Goal: Obtain resource: Obtain resource

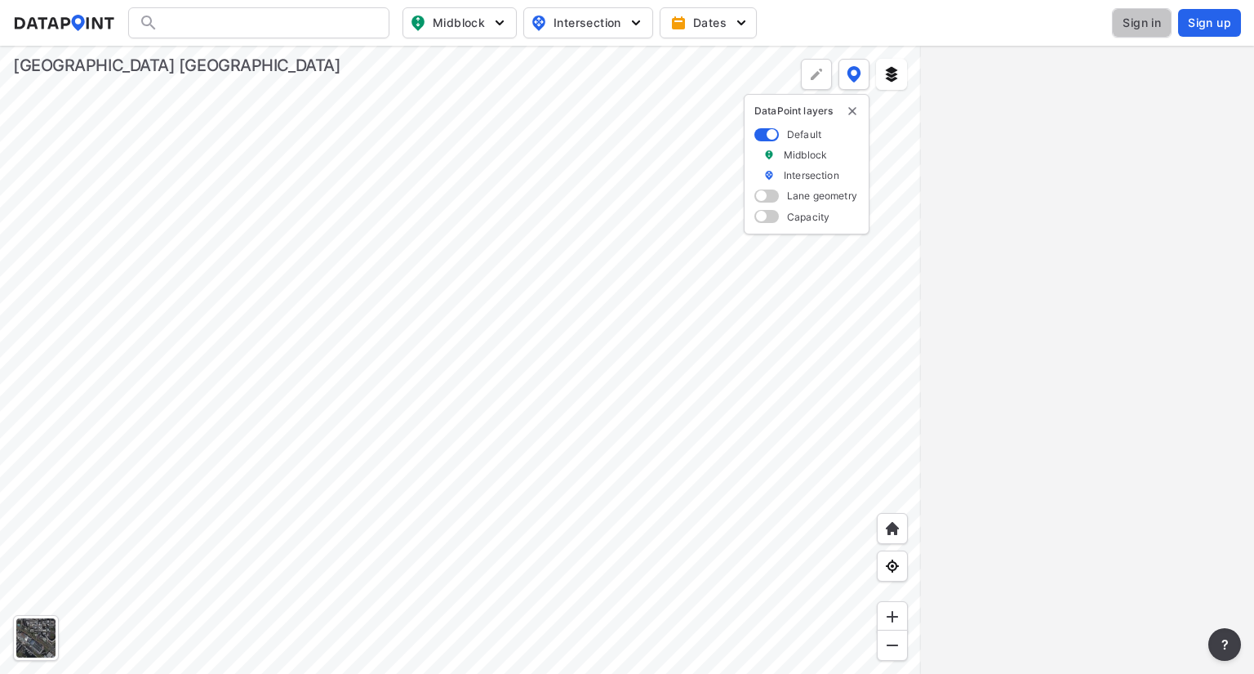
click at [1125, 30] on span "Sign in" at bounding box center [1142, 23] width 38 height 16
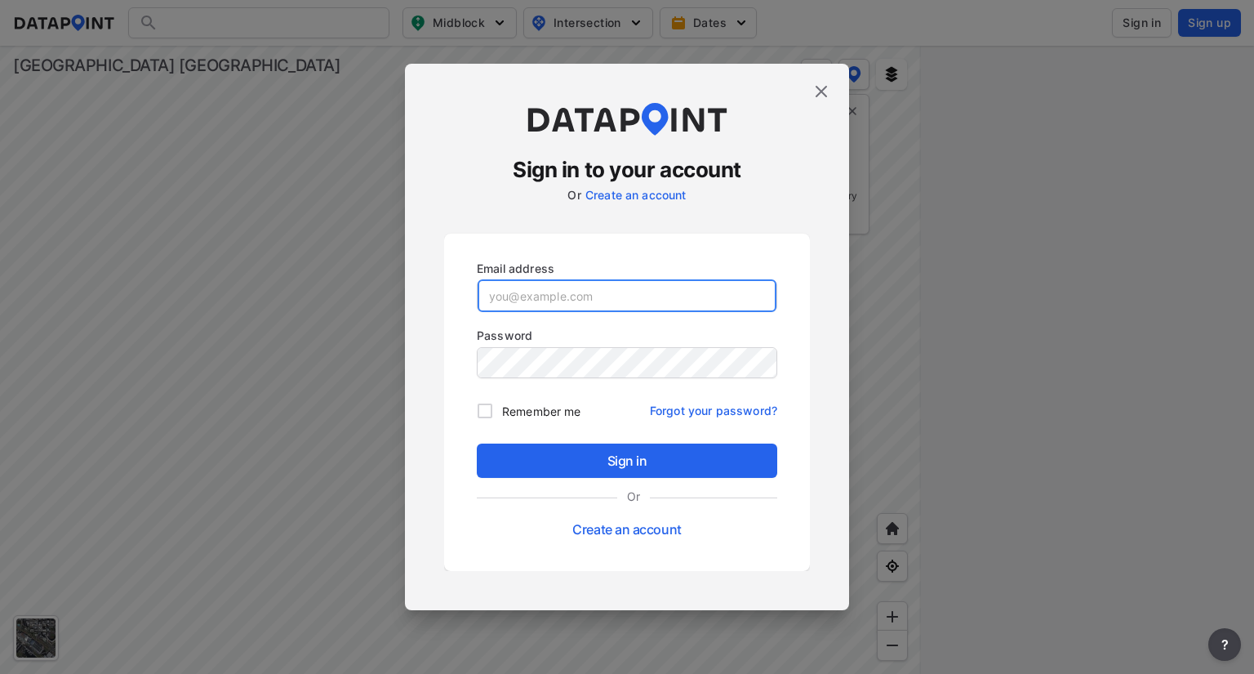
click at [674, 291] on input "email" at bounding box center [627, 295] width 299 height 33
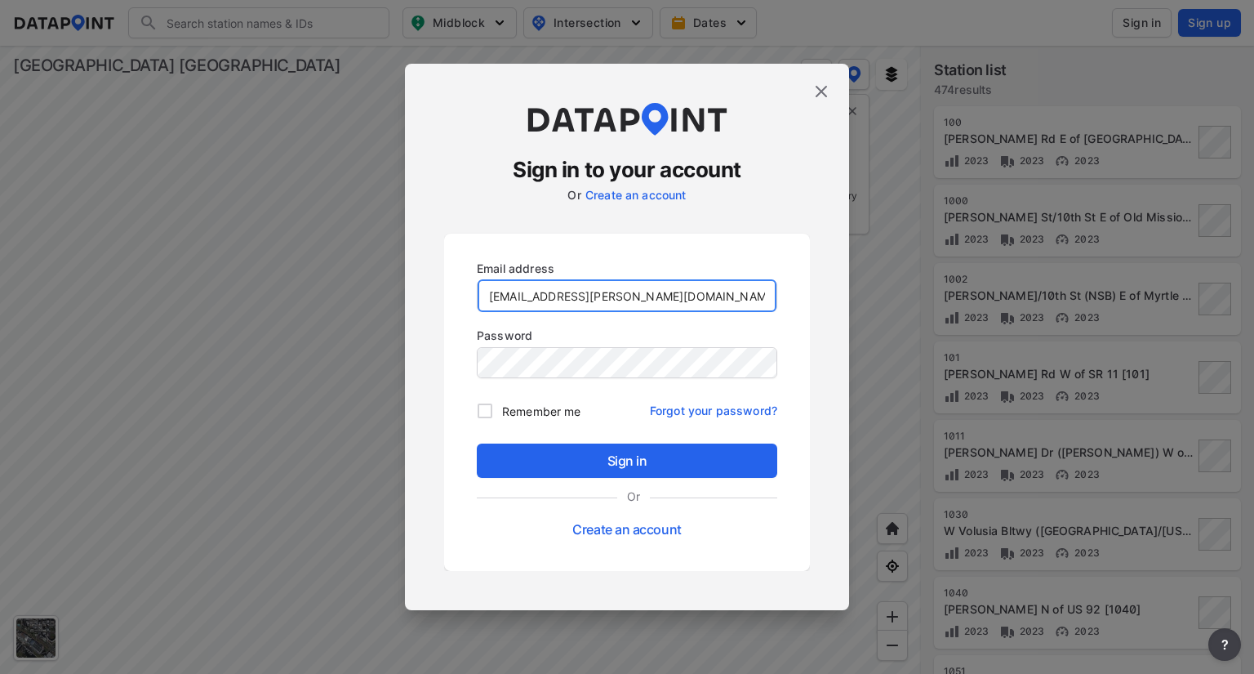
type input "[EMAIL_ADDRESS][PERSON_NAME][DOMAIN_NAME]"
click at [486, 405] on input "Remember me" at bounding box center [485, 411] width 34 height 34
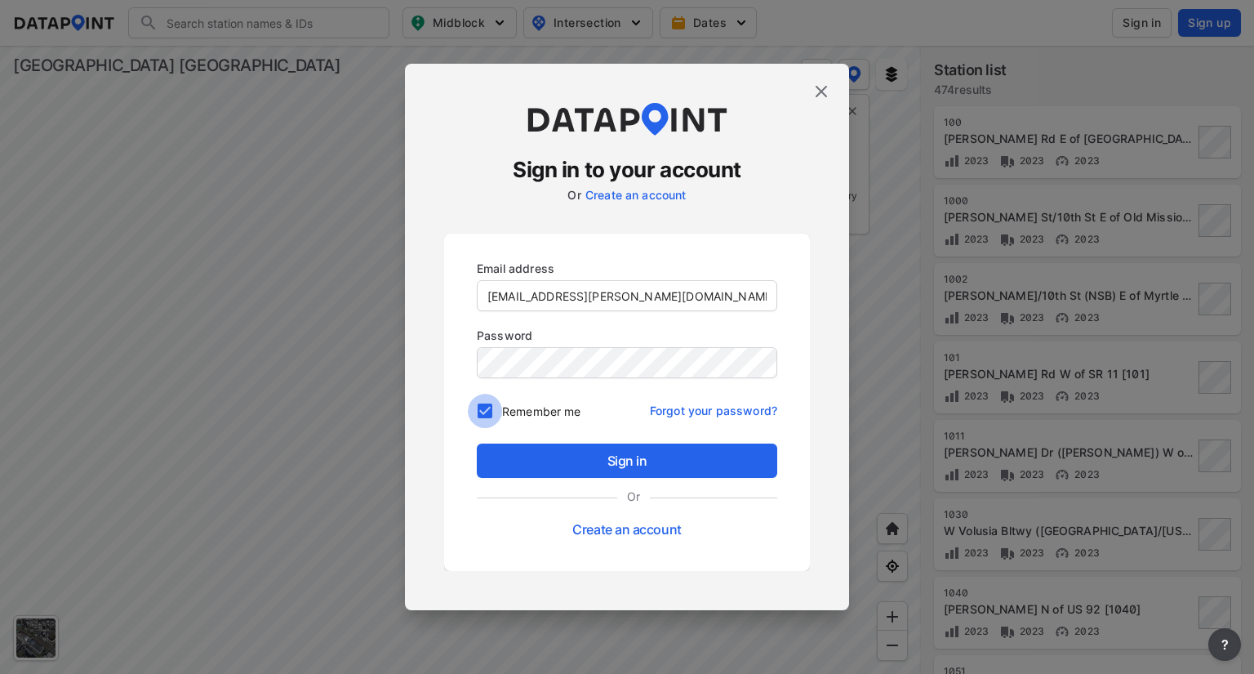
click at [486, 405] on input "Remember me" at bounding box center [485, 411] width 34 height 34
checkbox input "false"
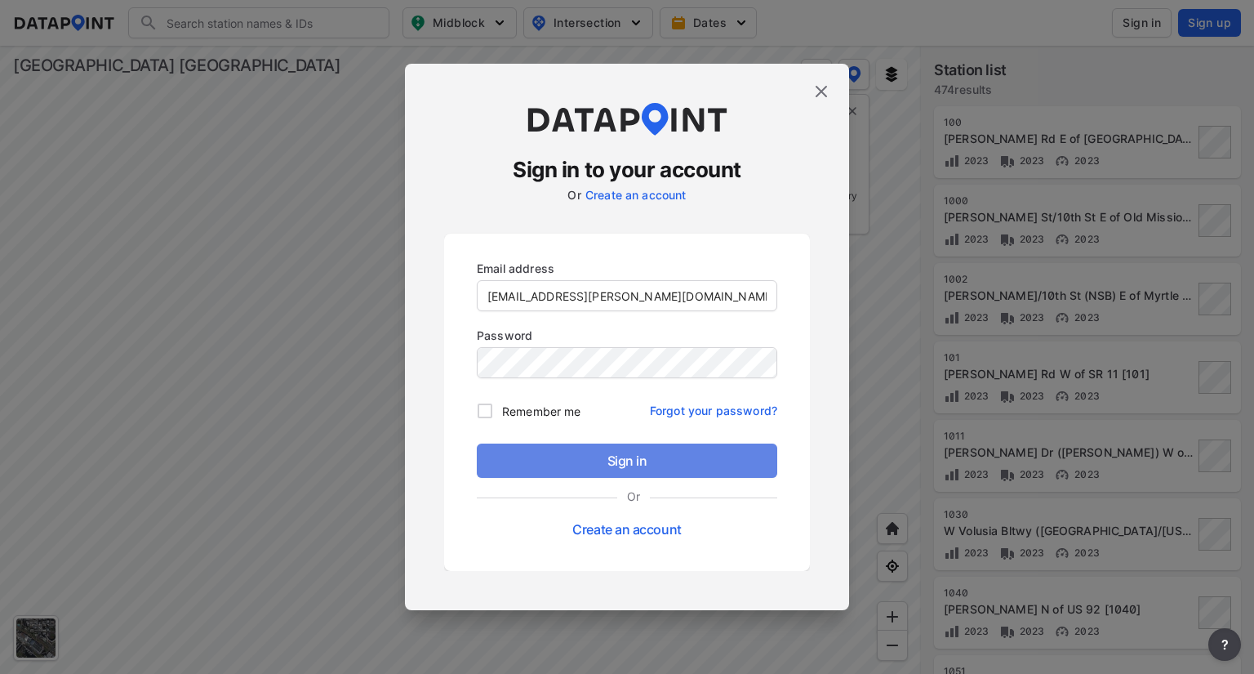
click at [581, 456] on span "Sign in" at bounding box center [627, 461] width 274 height 20
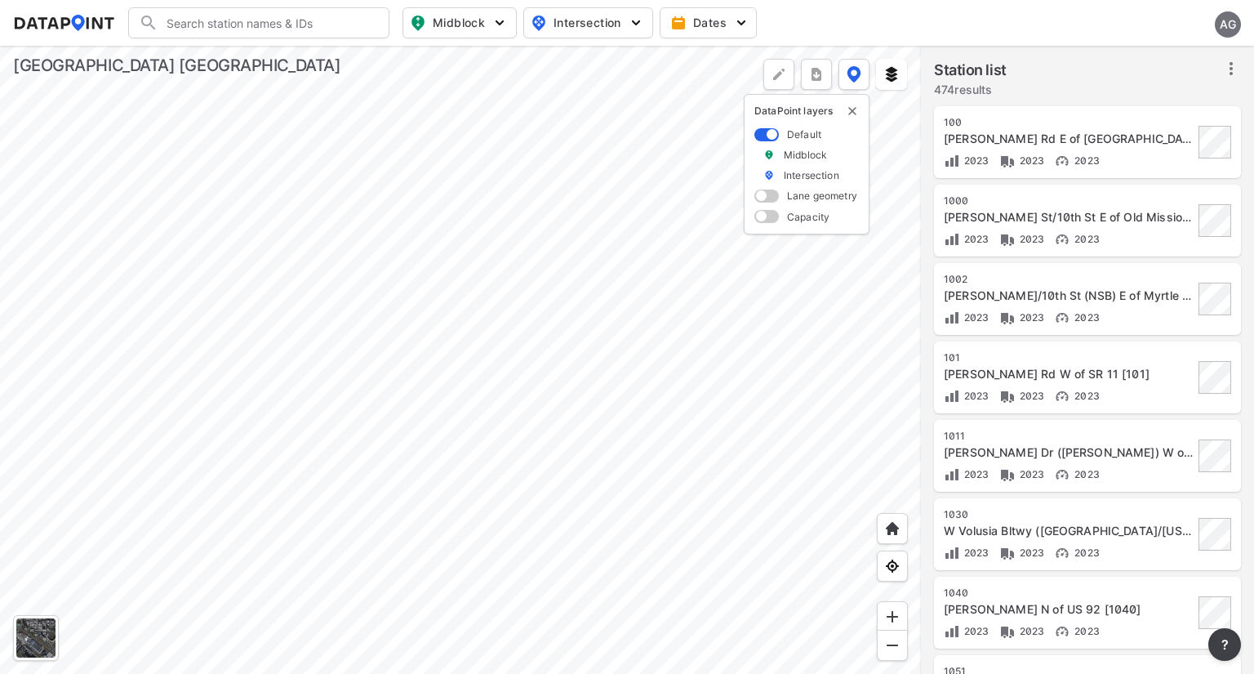
click at [1230, 69] on icon at bounding box center [1231, 68] width 3 height 13
click at [1189, 103] on span "Select stations & export" at bounding box center [1161, 104] width 131 height 16
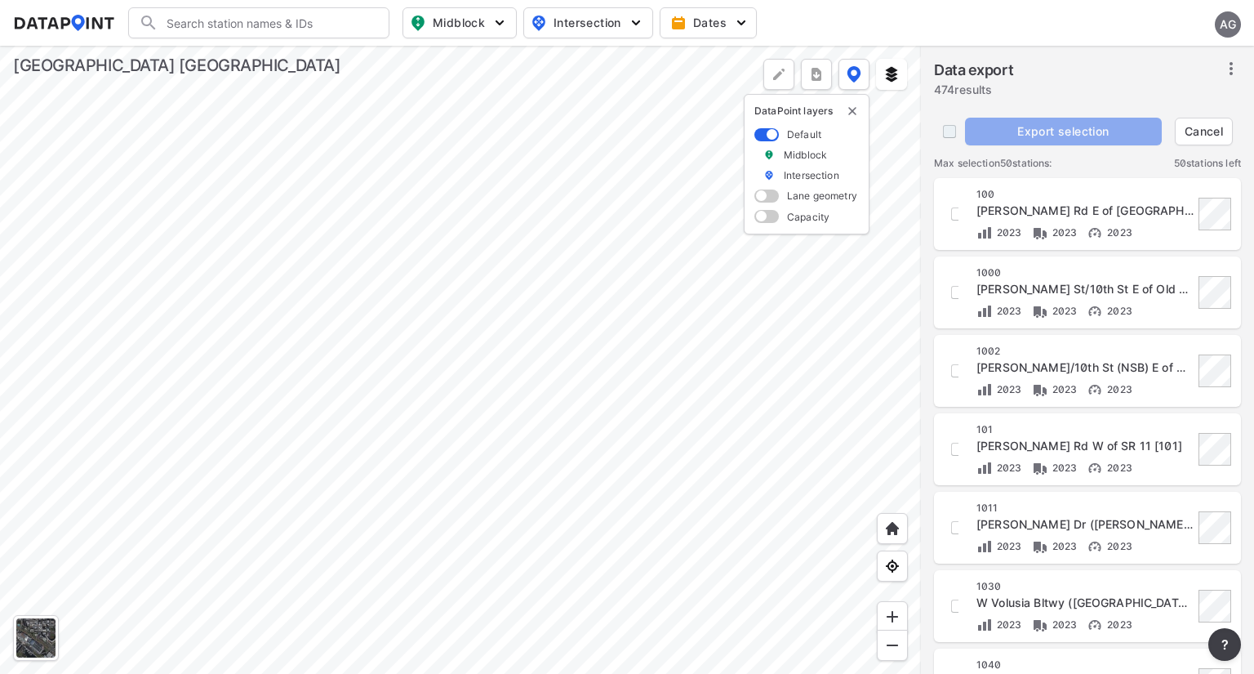
click at [945, 135] on input "decorative checkbox" at bounding box center [949, 131] width 31 height 31
checkbox input "true"
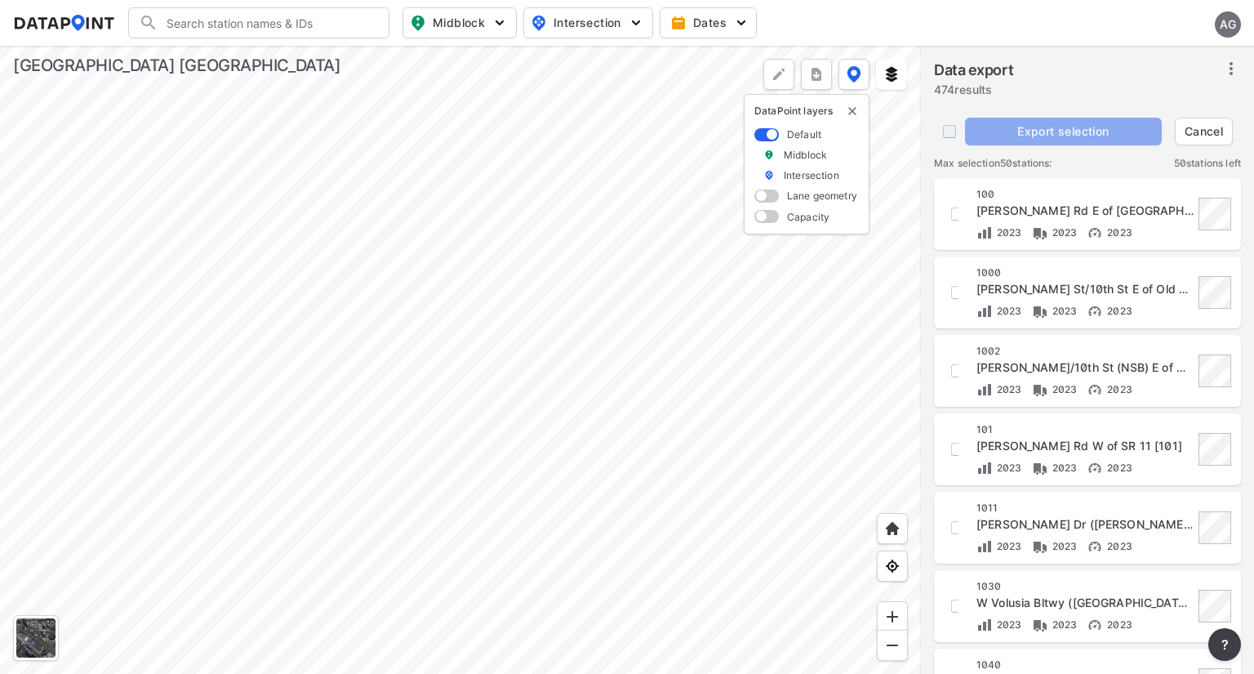
checkbox input "true"
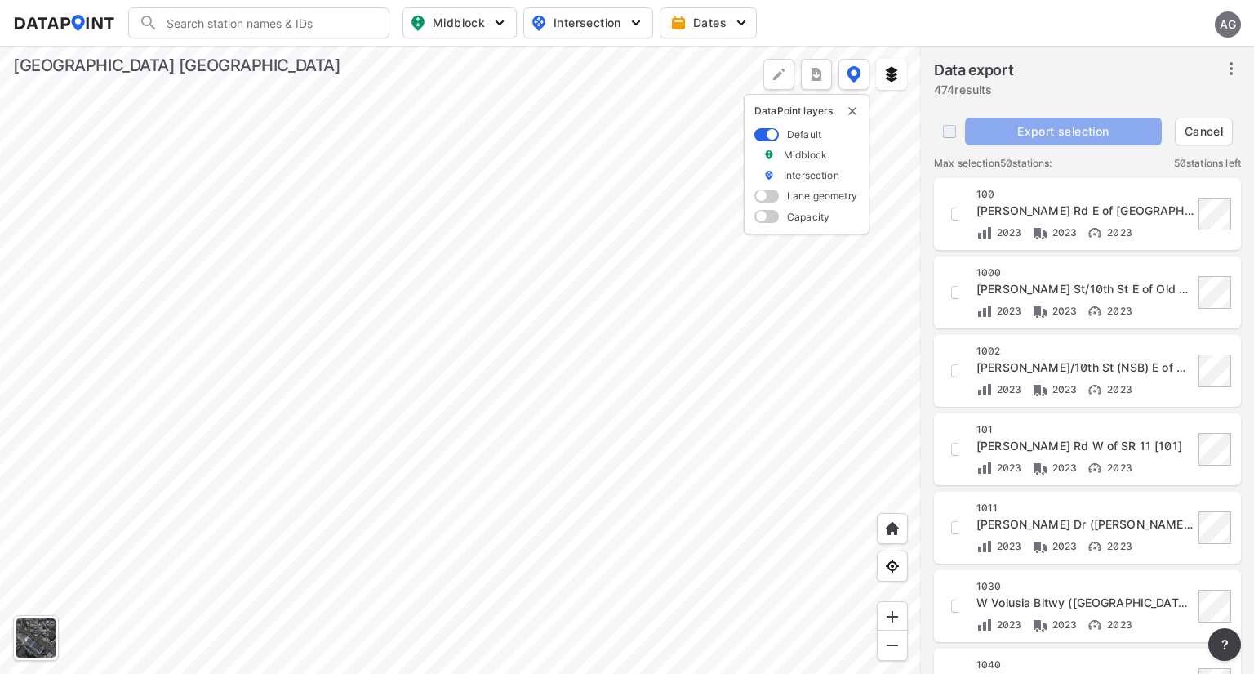
checkbox input "true"
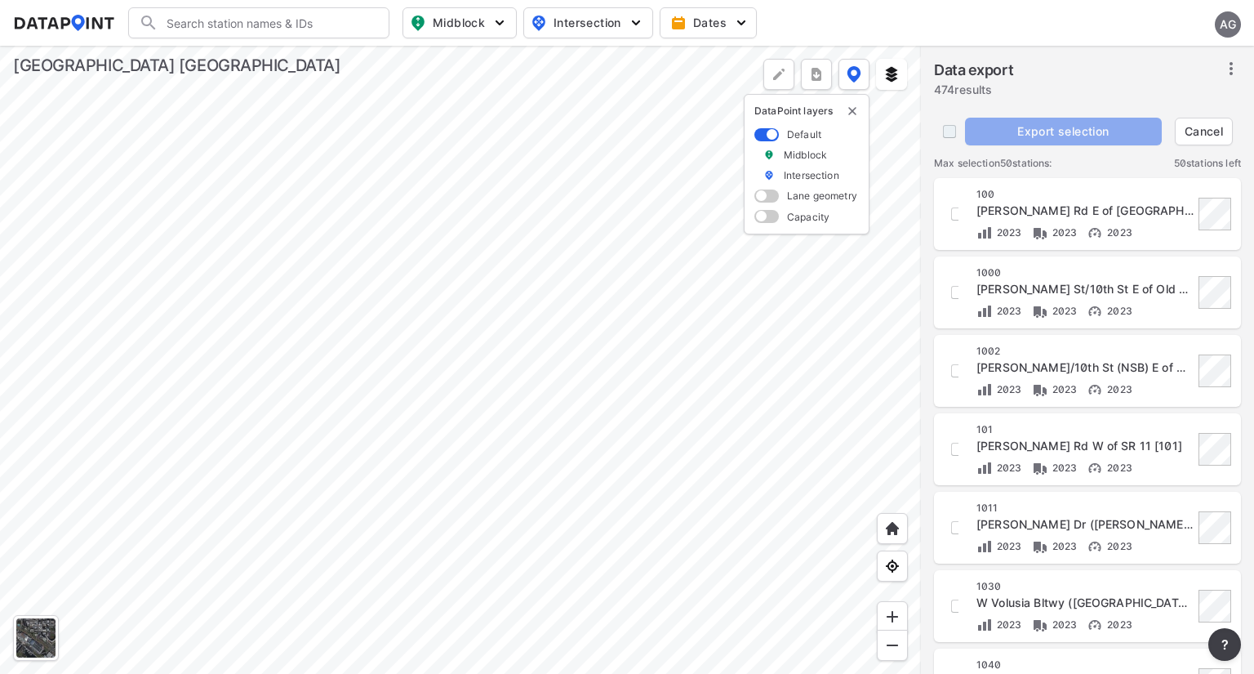
checkbox input "true"
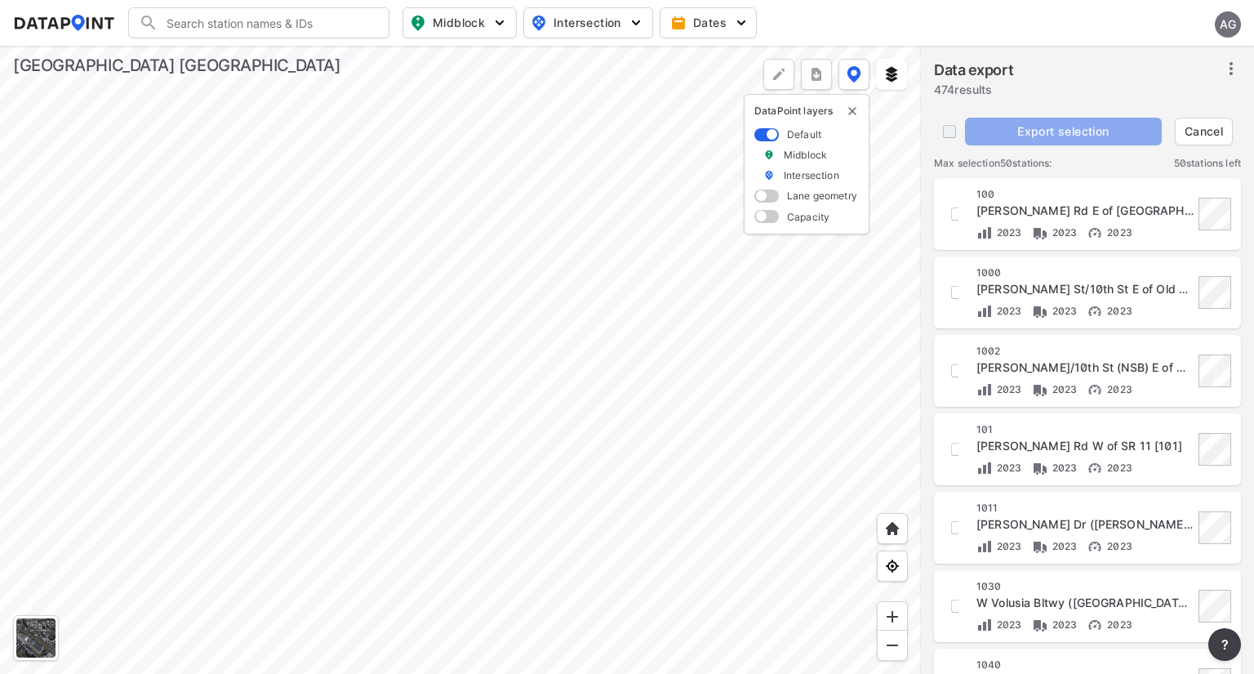
checkbox input "true"
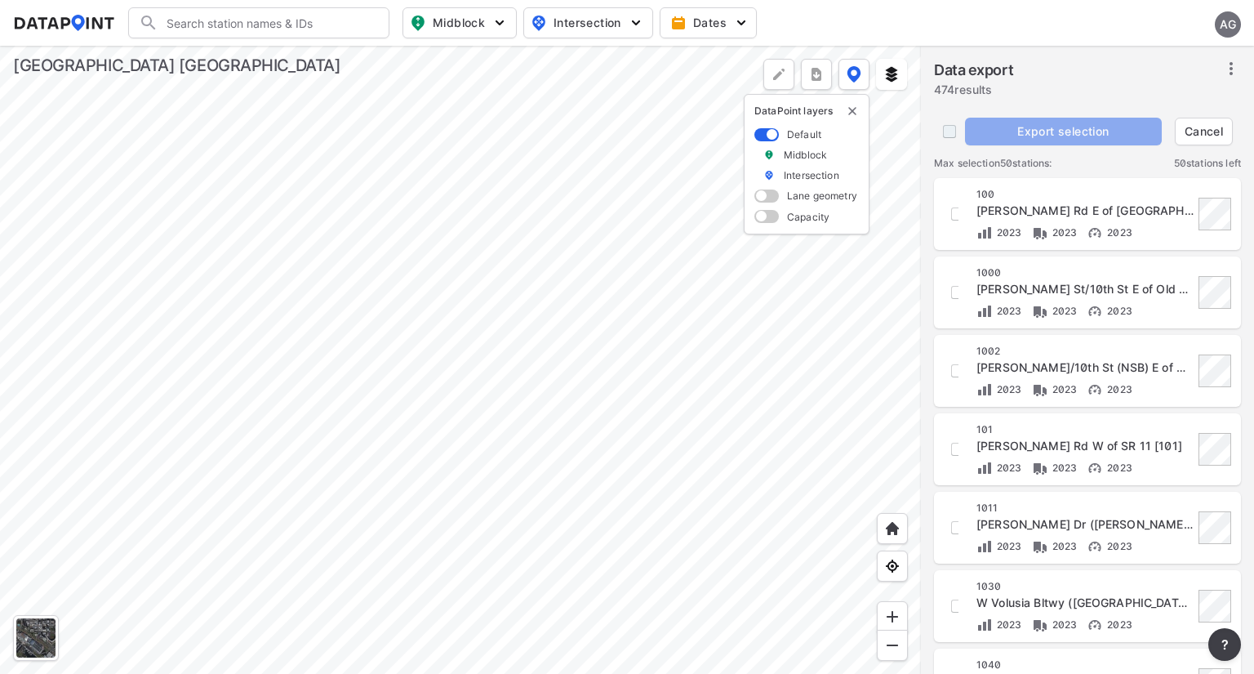
checkbox input "true"
click at [1074, 132] on span "Export selection" at bounding box center [1064, 131] width 184 height 16
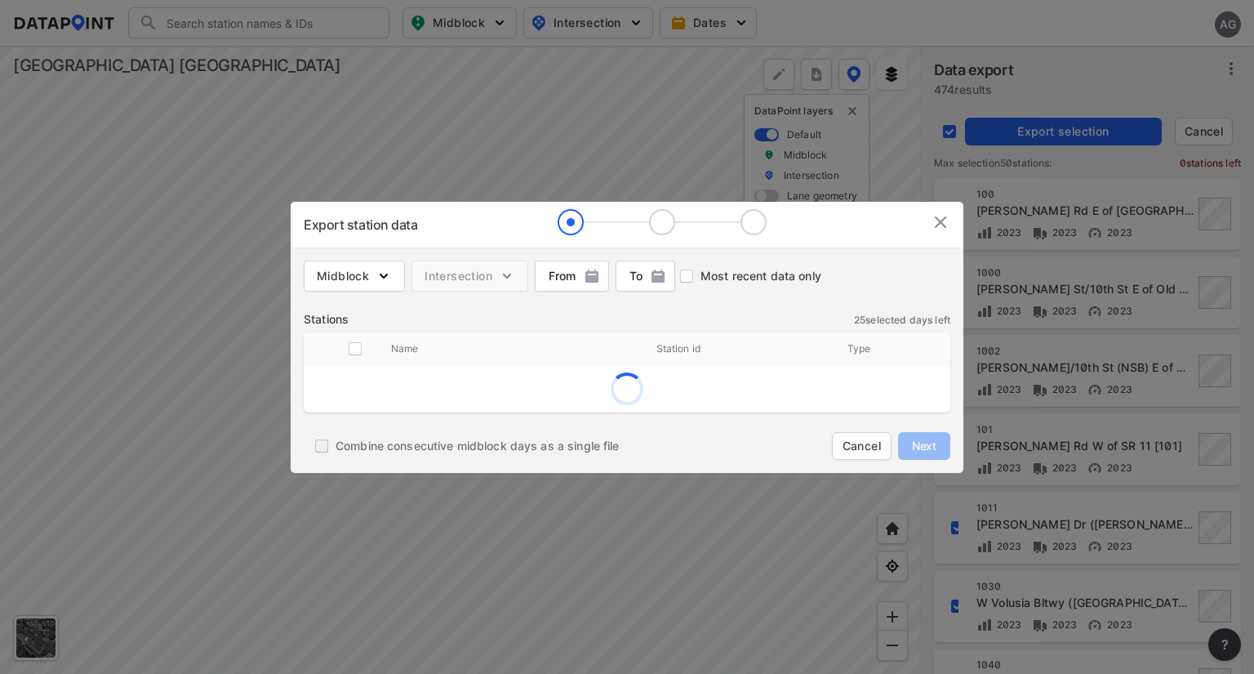
click at [322, 446] on input "Combine consecutive midblock days as a single file" at bounding box center [322, 446] width 28 height 28
checkbox input "true"
click at [566, 287] on button "button" at bounding box center [571, 275] width 74 height 31
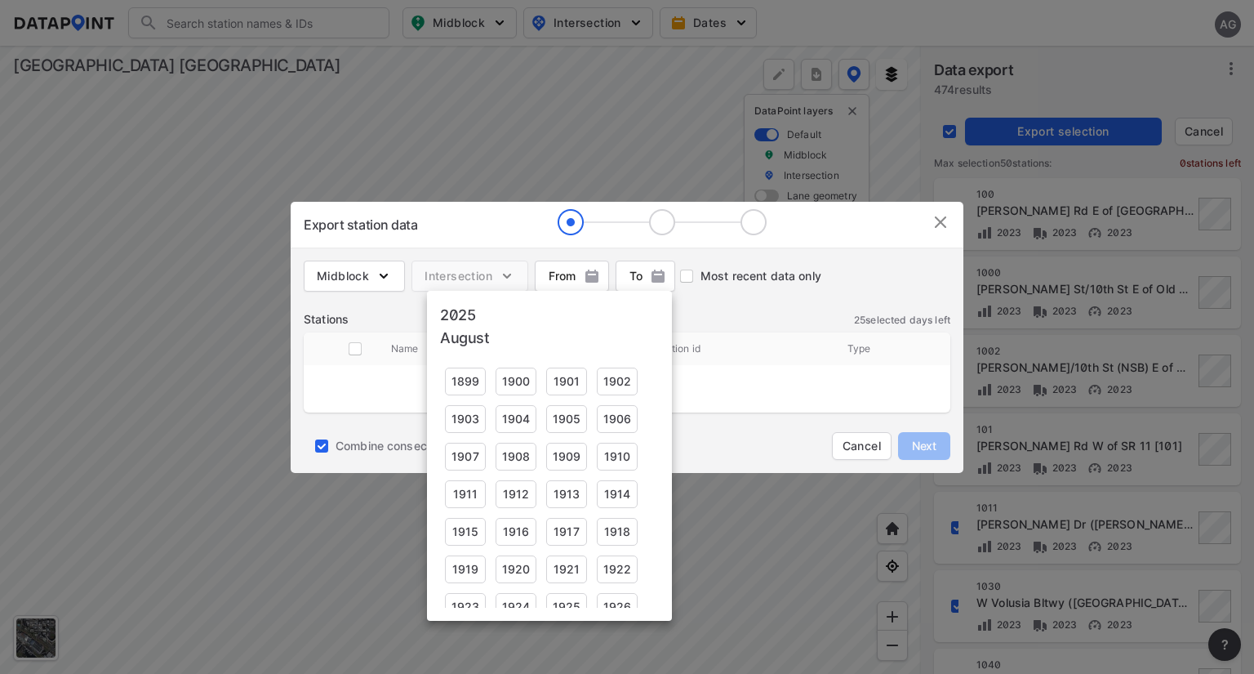
scroll to position [1061, 0]
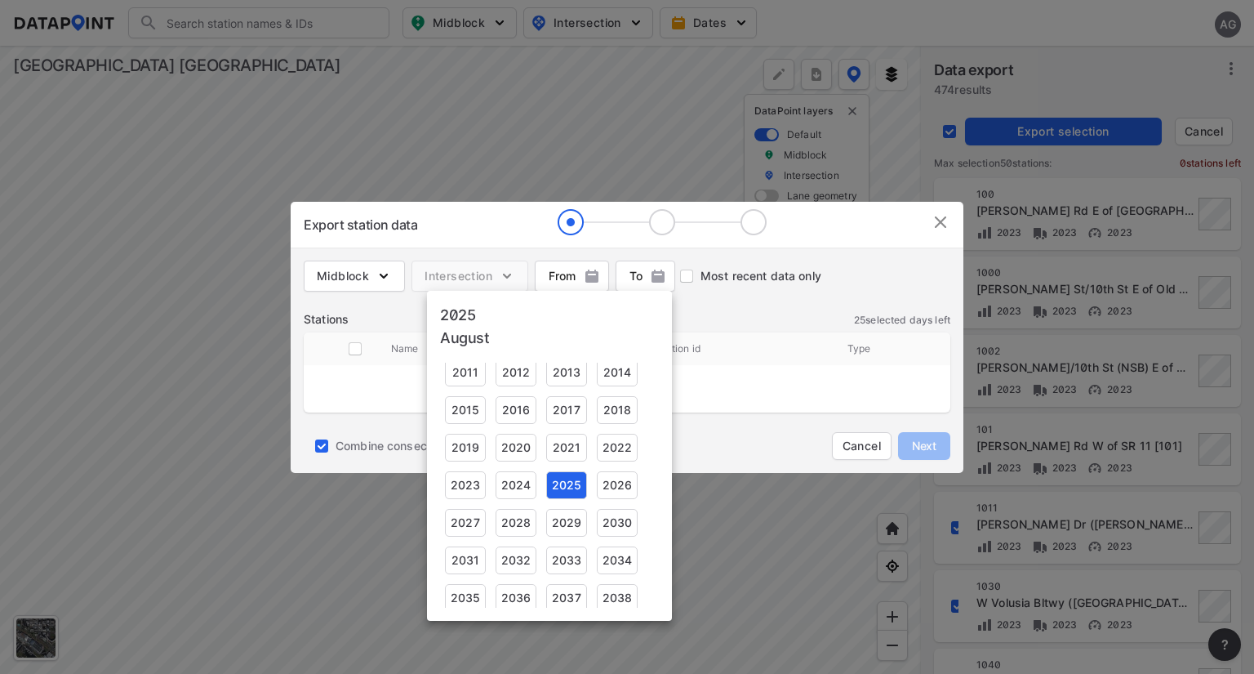
click at [517, 224] on div at bounding box center [627, 337] width 1254 height 674
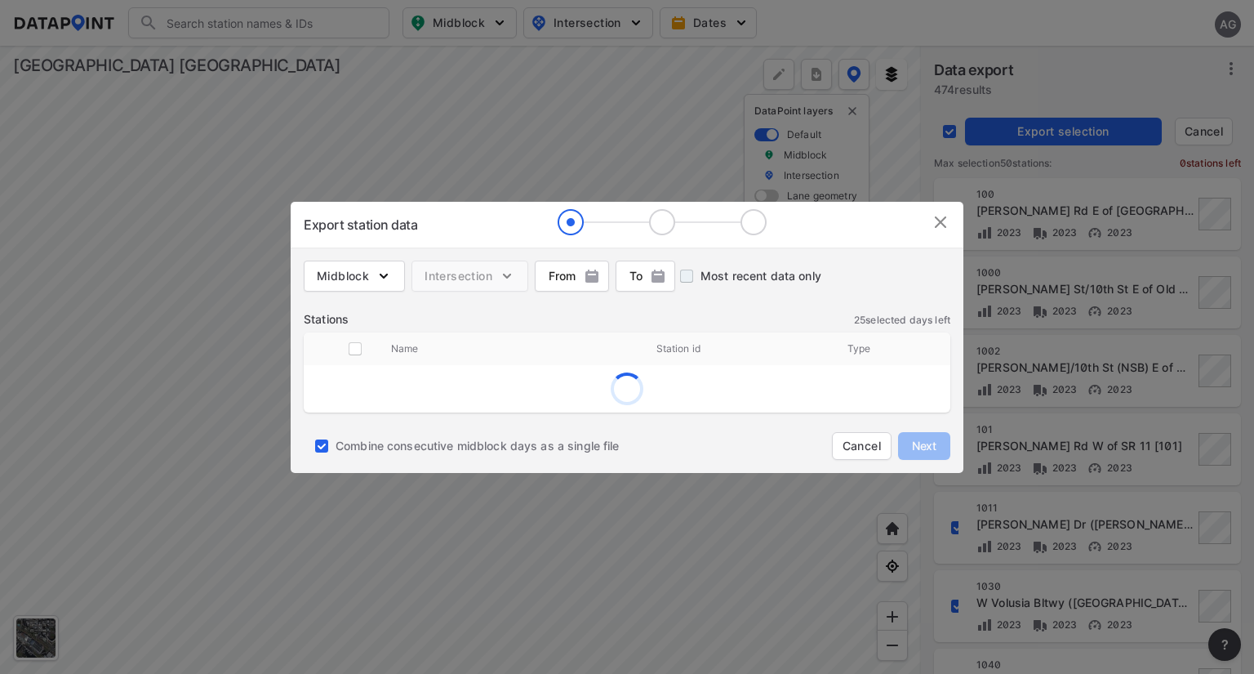
click at [687, 276] on input "Most recent data only" at bounding box center [687, 276] width 28 height 28
checkbox input "true"
click at [687, 276] on input "Most recent data only" at bounding box center [687, 276] width 28 height 28
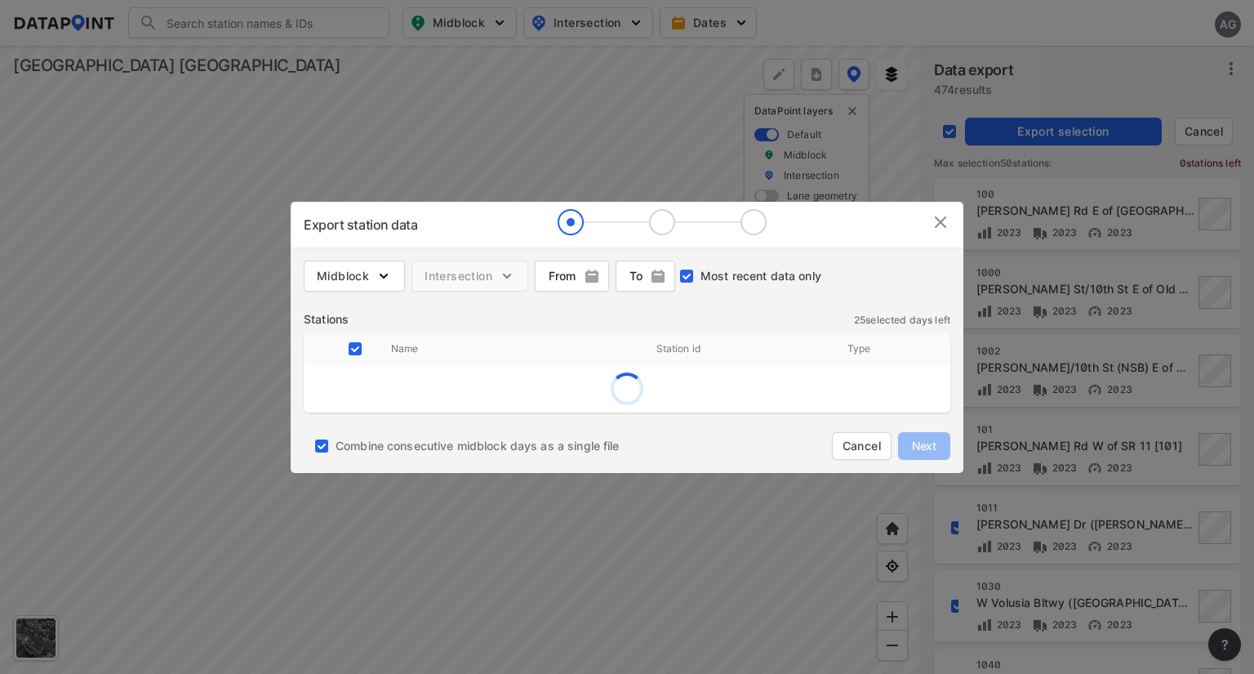
click at [687, 276] on input "Most recent data only" at bounding box center [687, 276] width 28 height 28
checkbox input "false"
click at [389, 274] on img "button" at bounding box center [384, 276] width 16 height 16
click at [376, 311] on span "Volume count" at bounding box center [381, 310] width 73 height 17
click at [345, 311] on input "Volume count" at bounding box center [327, 311] width 36 height 20
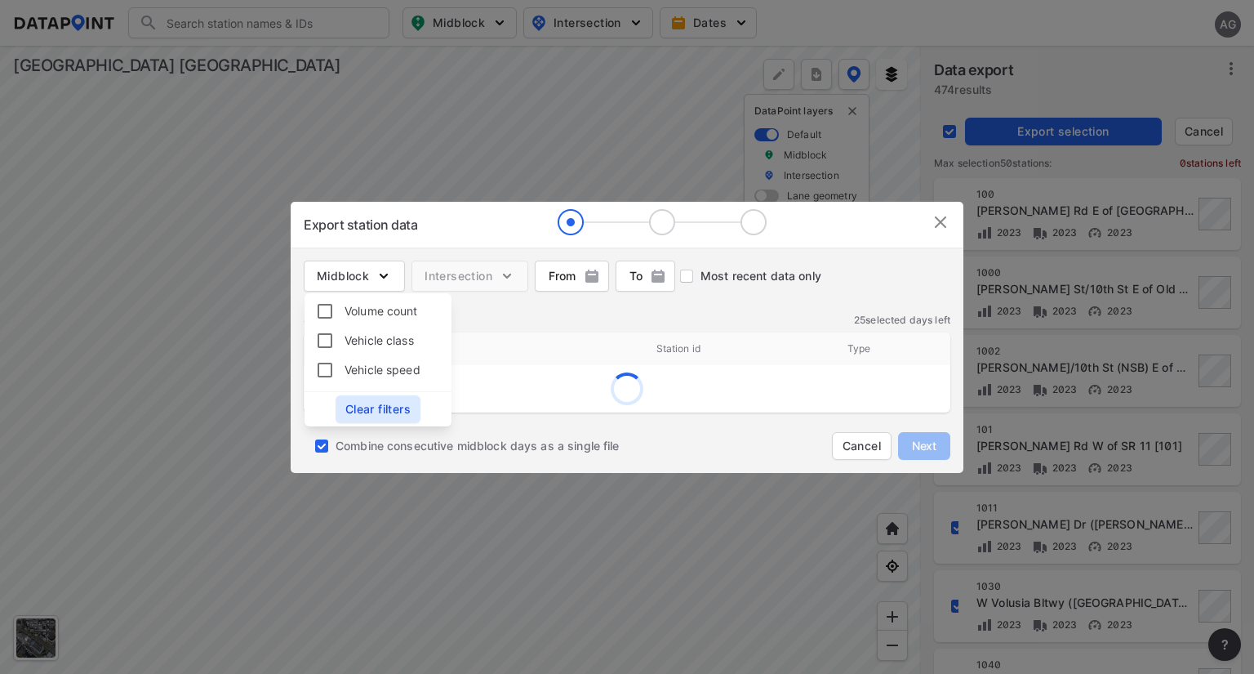
checkbox input "true"
click at [509, 311] on div "Stations 25 selected days left" at bounding box center [627, 319] width 647 height 16
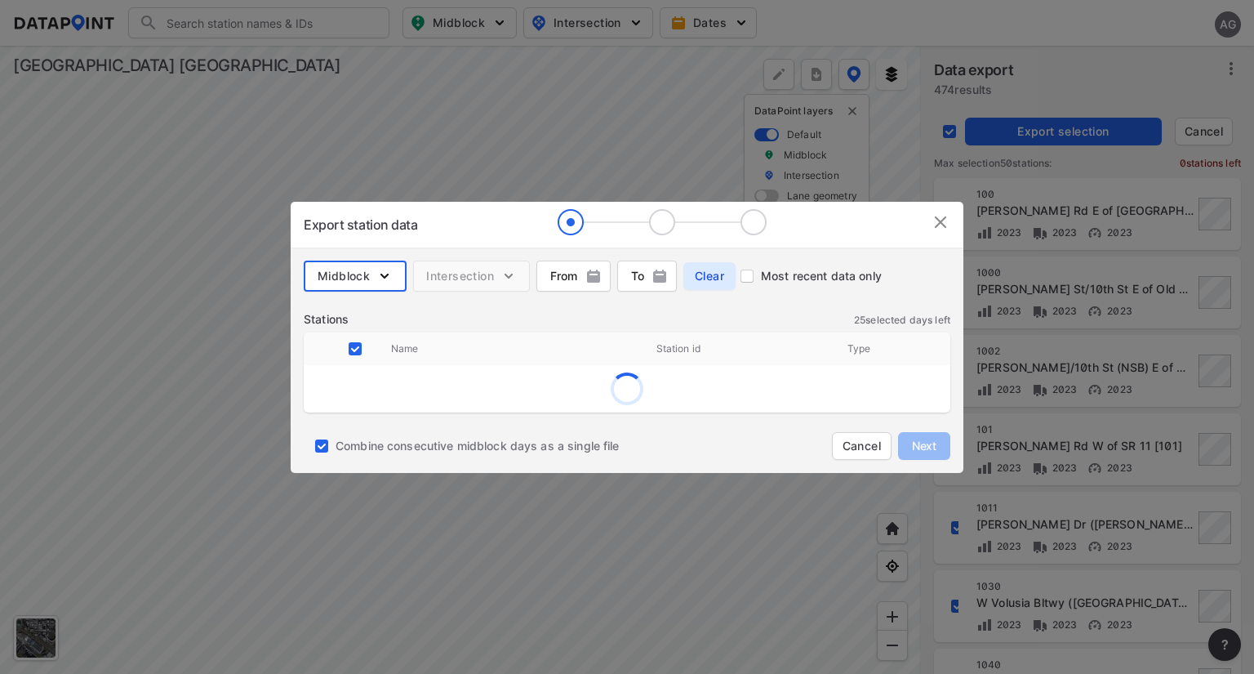
click at [662, 229] on img at bounding box center [662, 222] width 209 height 26
click at [941, 216] on img at bounding box center [941, 222] width 20 height 20
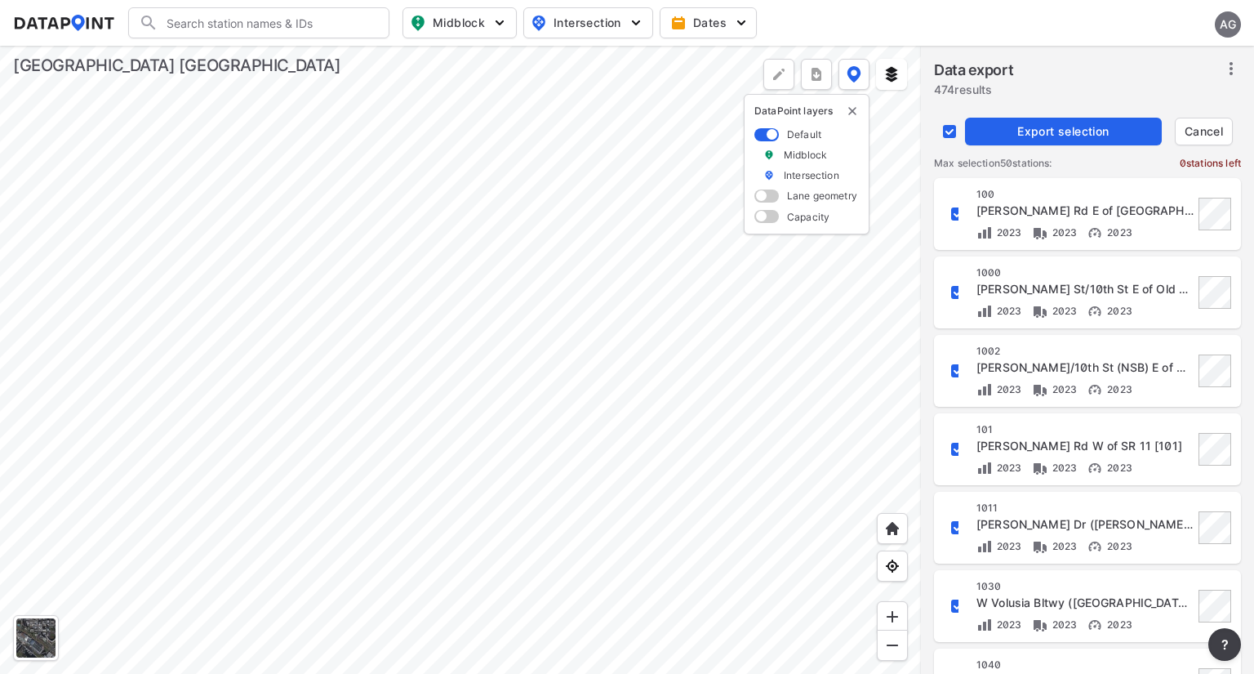
click at [947, 130] on input "decorative checkbox" at bounding box center [949, 131] width 31 height 31
checkbox input "false"
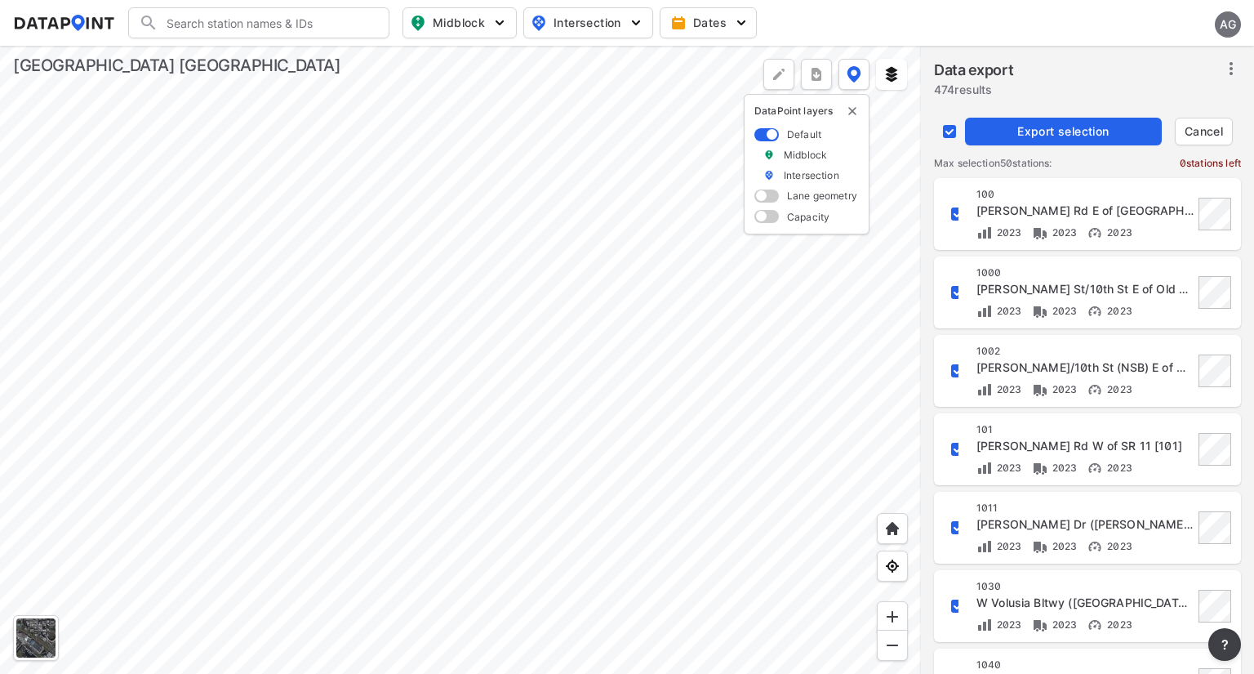
checkbox input "false"
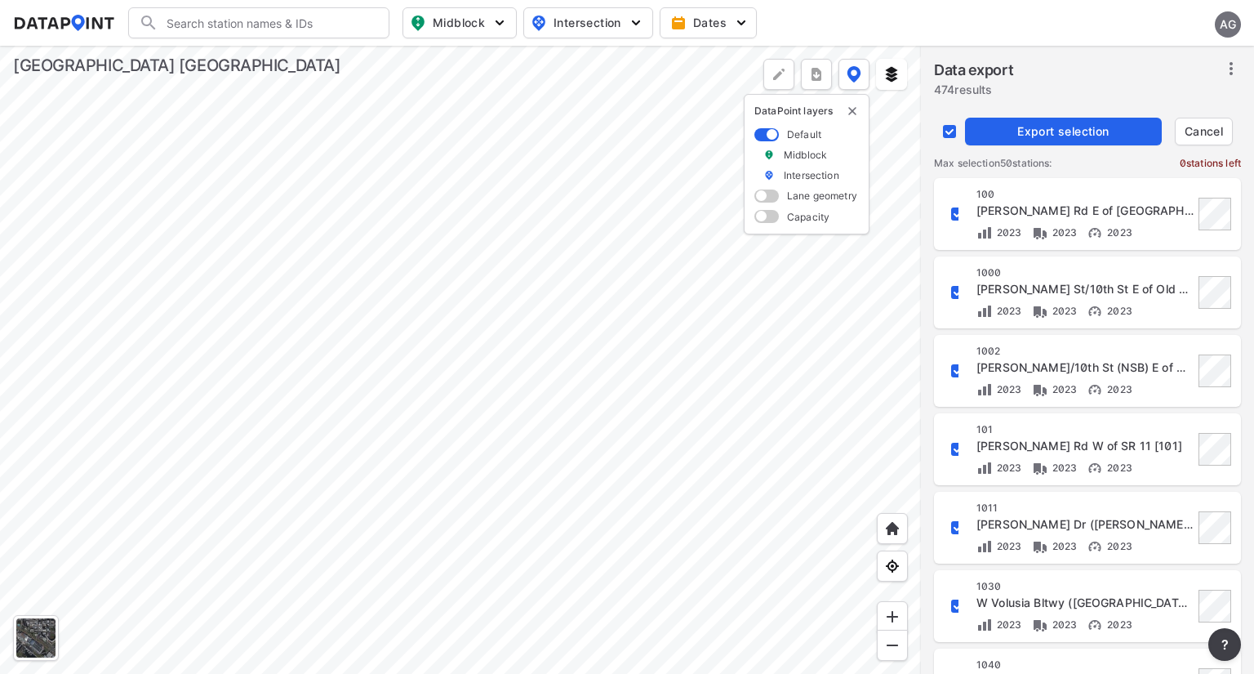
checkbox input "false"
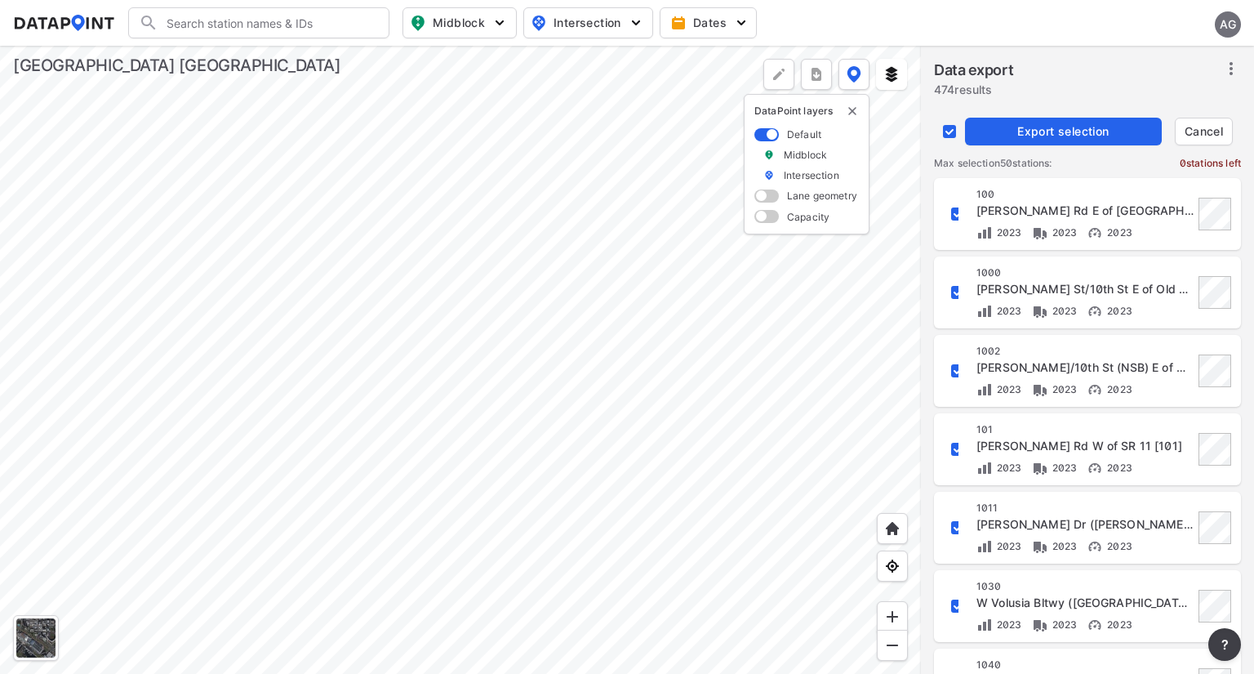
checkbox input "false"
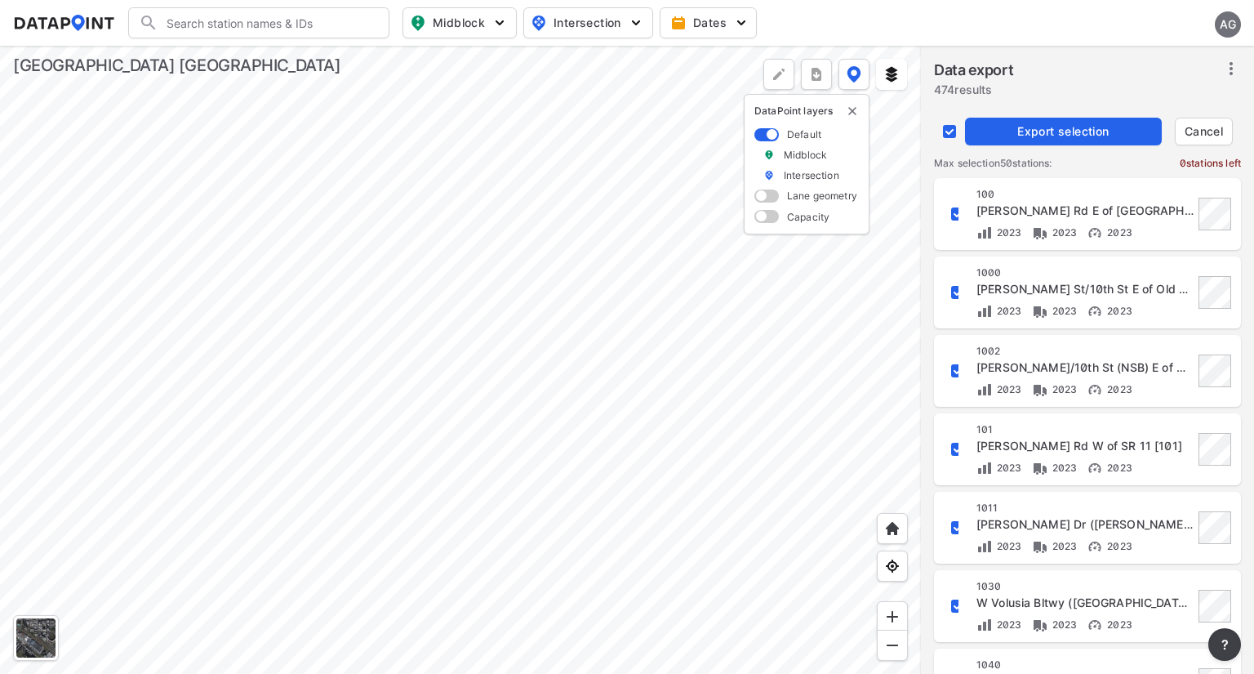
checkbox input "false"
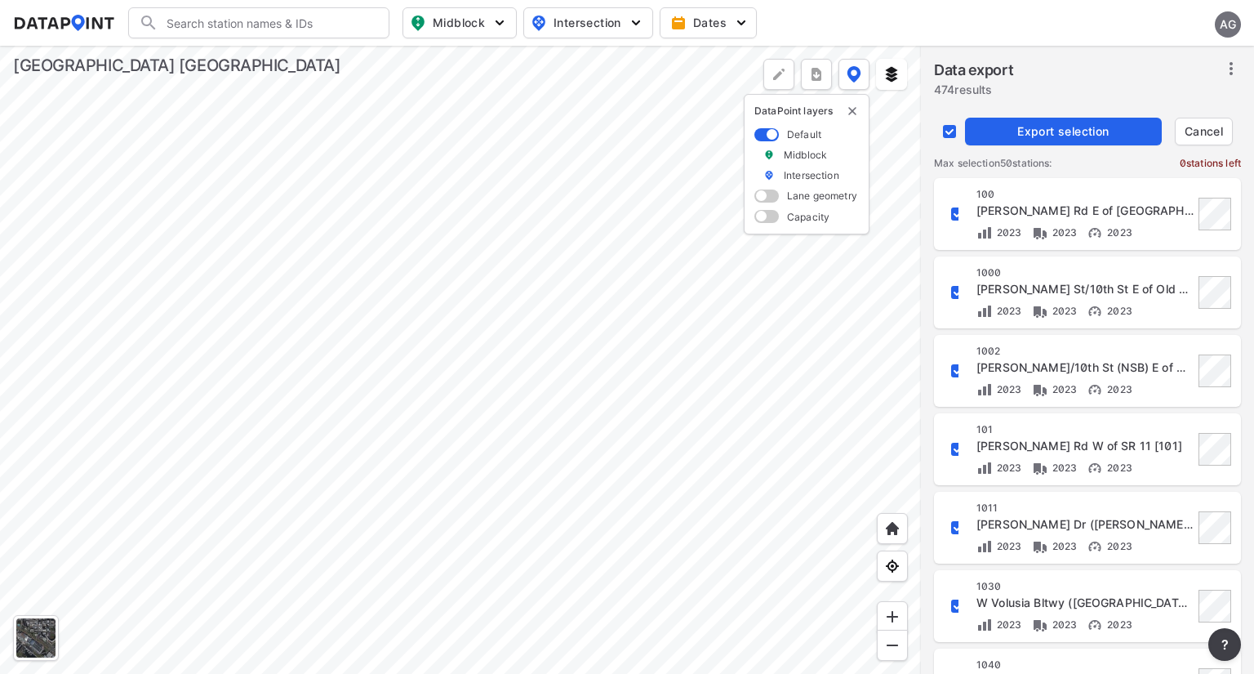
checkbox input "false"
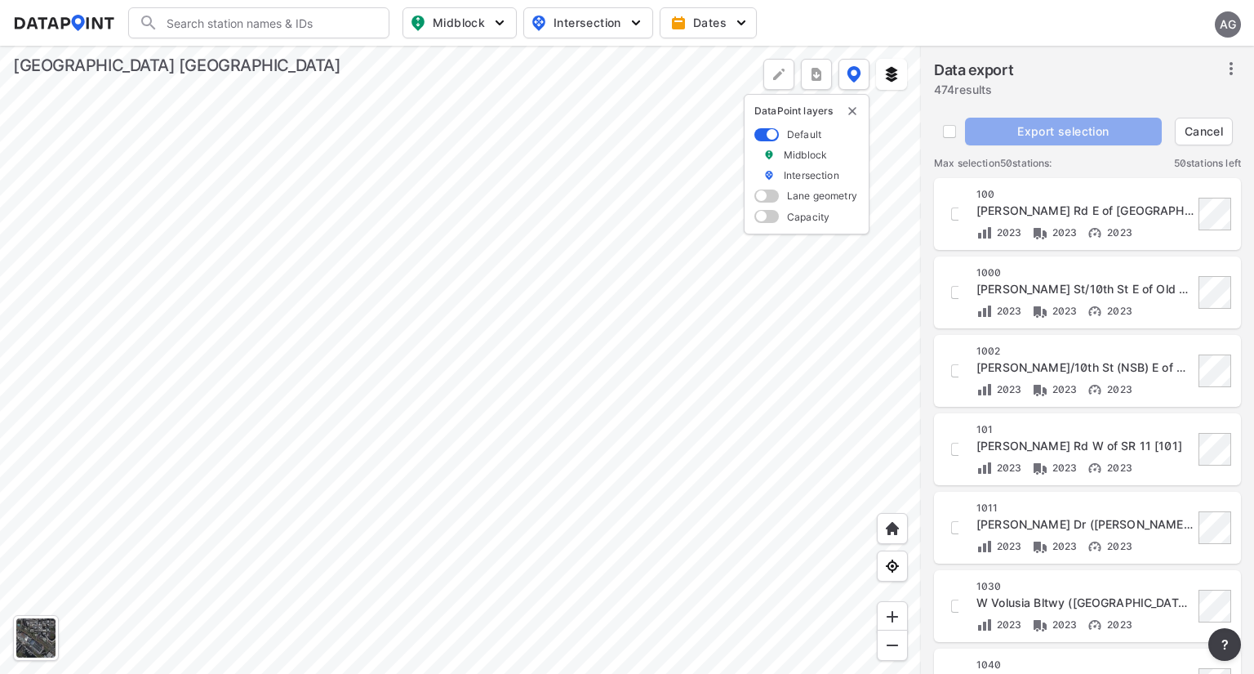
click at [959, 213] on div "[STREET_ADDRESS][PERSON_NAME] [100] 2023 2023 2023" at bounding box center [1087, 214] width 287 height 53
click at [950, 213] on input "decorative checkbox" at bounding box center [958, 214] width 28 height 28
checkbox input "true"
click at [954, 290] on input "decorative checkbox" at bounding box center [958, 292] width 28 height 28
checkbox input "true"
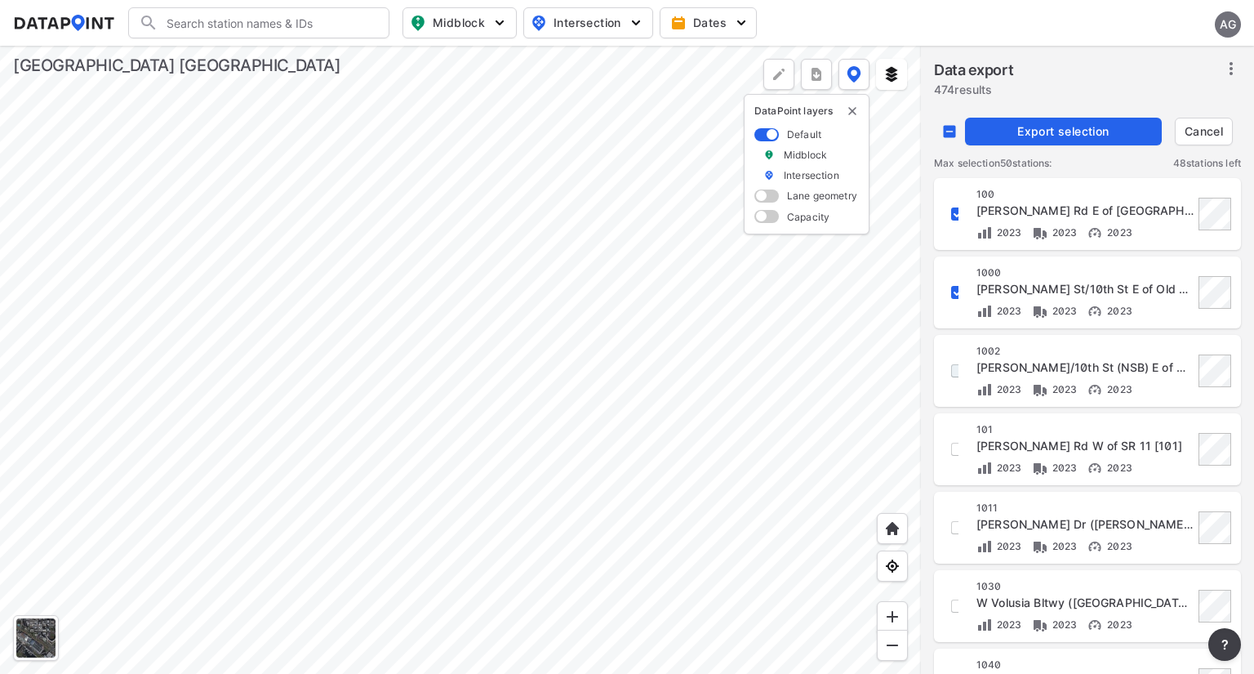
click at [951, 371] on input "decorative checkbox" at bounding box center [958, 371] width 28 height 28
checkbox input "true"
click at [952, 454] on input "decorative checkbox" at bounding box center [958, 449] width 28 height 28
checkbox input "true"
click at [954, 526] on input "decorative checkbox" at bounding box center [958, 528] width 28 height 28
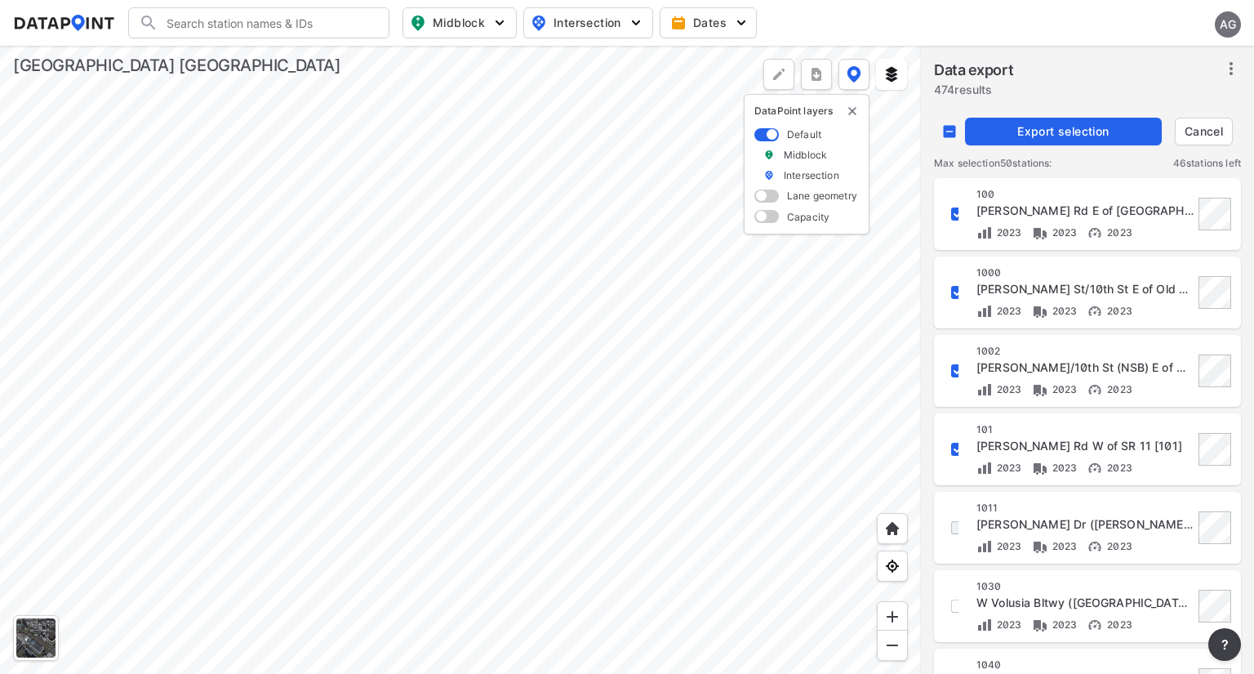
checkbox input "true"
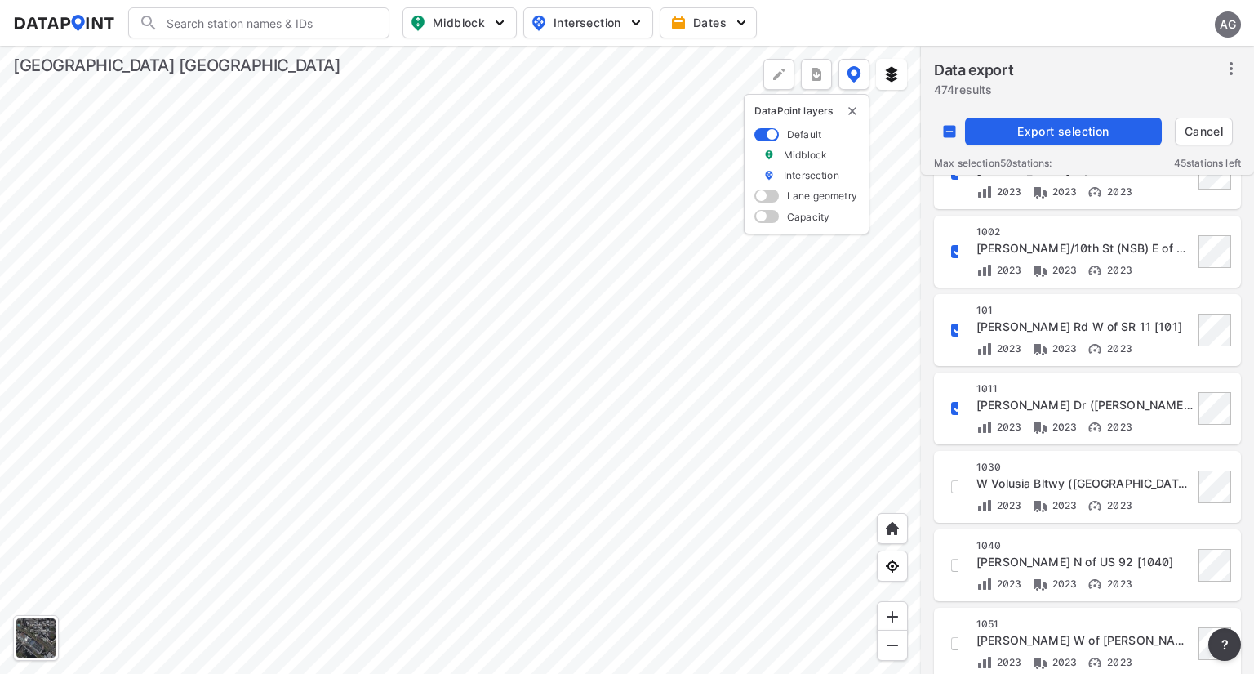
scroll to position [126, 0]
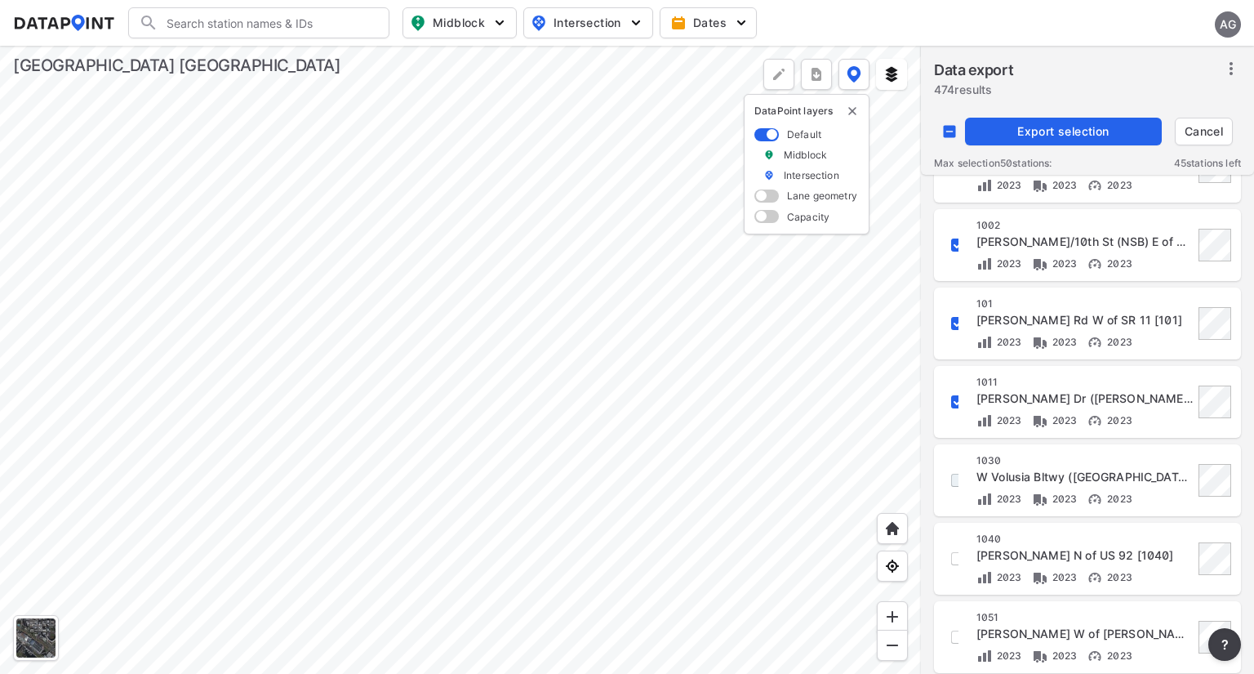
click at [953, 483] on input "decorative checkbox" at bounding box center [958, 480] width 28 height 28
checkbox input "true"
click at [954, 561] on input "decorative checkbox" at bounding box center [958, 559] width 28 height 28
checkbox input "true"
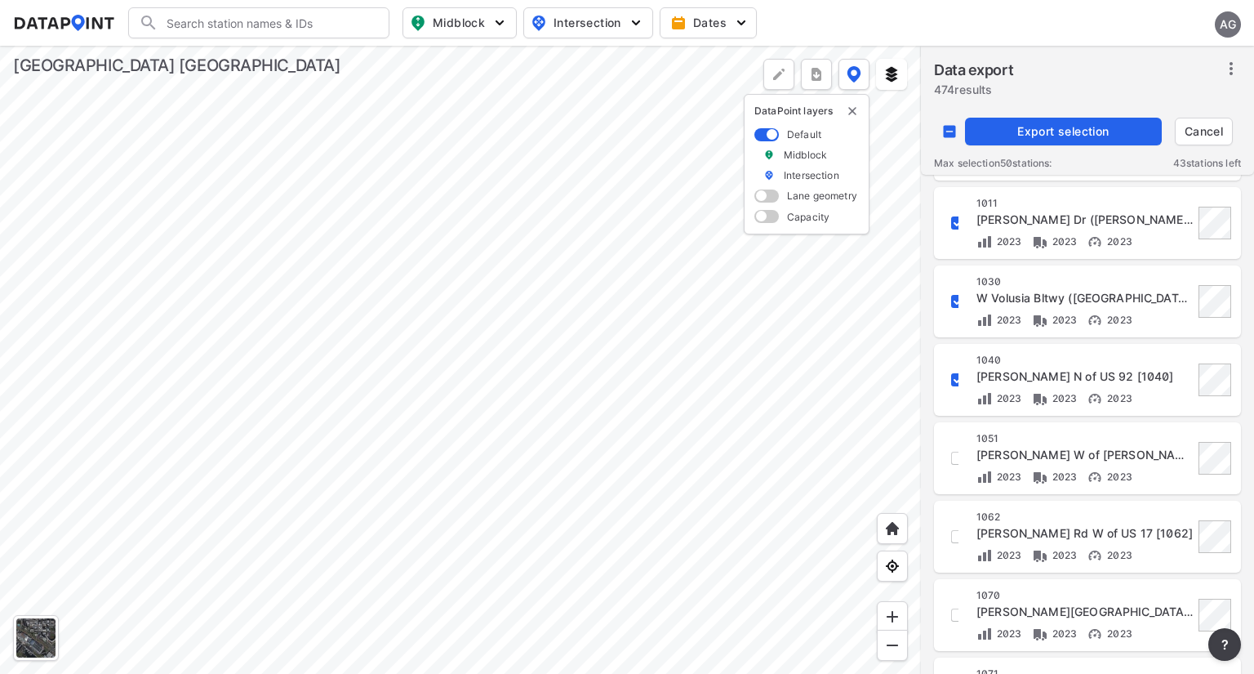
scroll to position [309, 0]
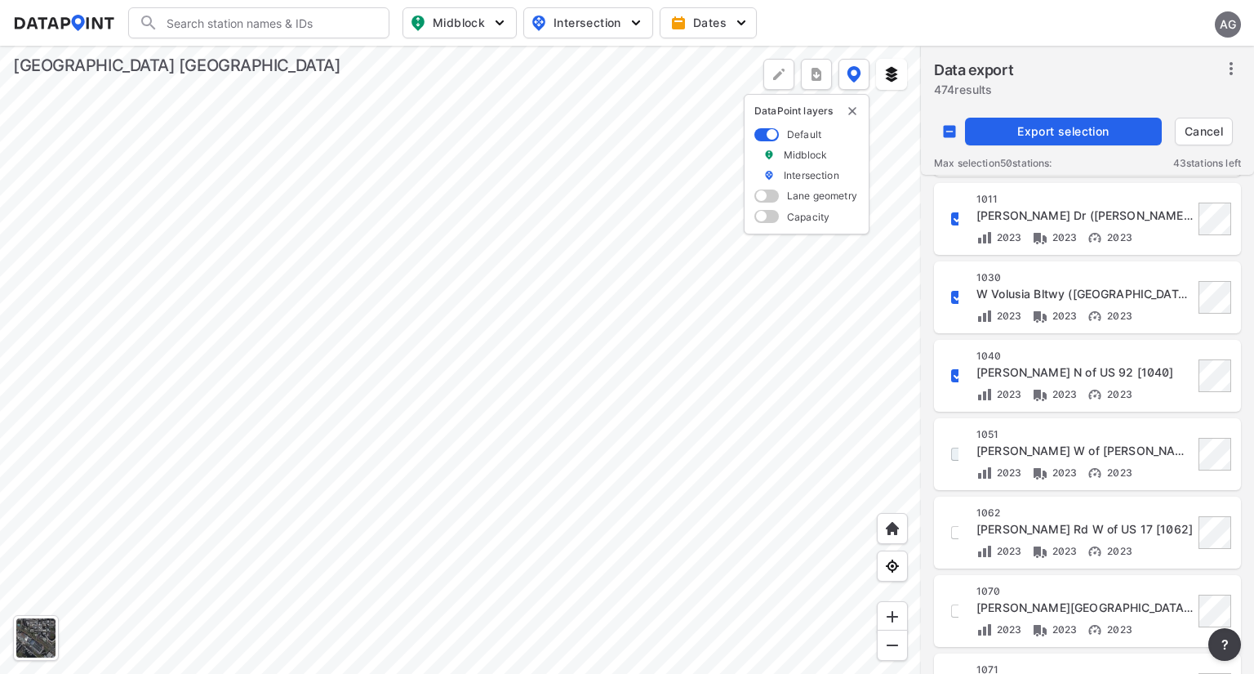
click at [950, 460] on input "decorative checkbox" at bounding box center [958, 454] width 28 height 28
checkbox input "true"
click at [951, 544] on input "decorative checkbox" at bounding box center [958, 532] width 28 height 28
checkbox input "true"
click at [955, 615] on input "decorative checkbox" at bounding box center [958, 611] width 28 height 28
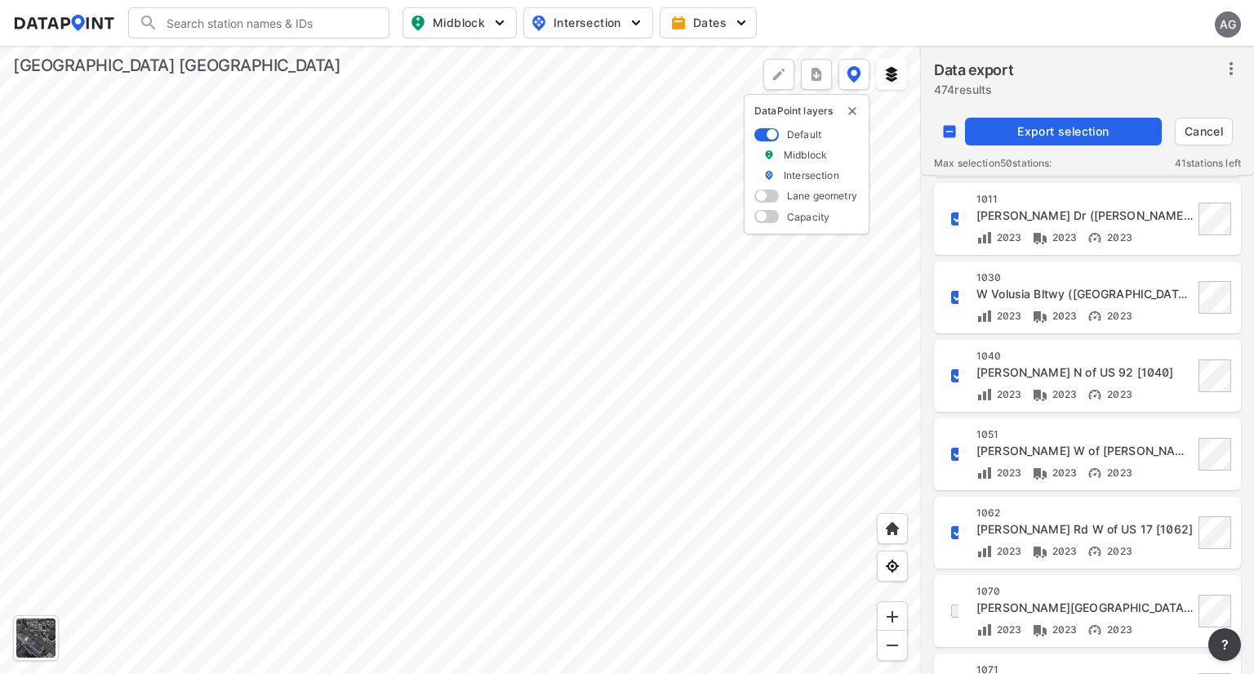
checkbox input "true"
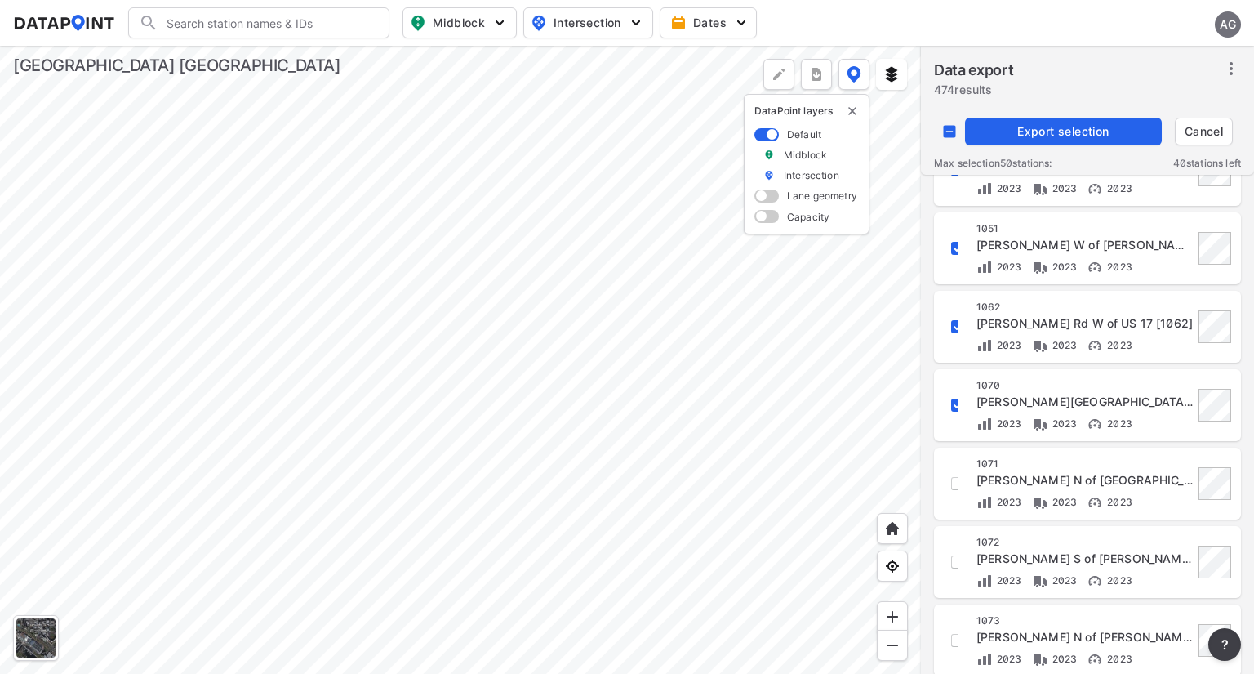
scroll to position [515, 0]
click at [954, 488] on input "decorative checkbox" at bounding box center [958, 483] width 28 height 28
checkbox input "true"
click at [954, 563] on input "decorative checkbox" at bounding box center [958, 561] width 28 height 28
checkbox input "true"
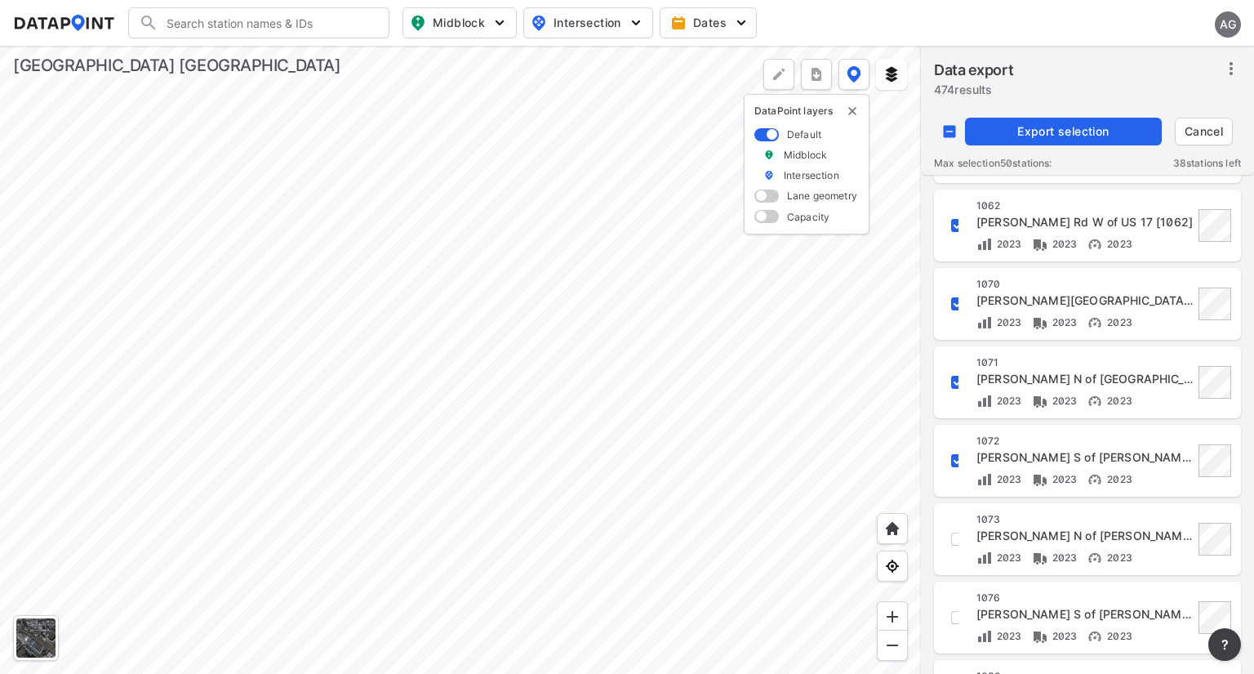
scroll to position [617, 0]
click at [953, 534] on input "decorative checkbox" at bounding box center [958, 537] width 28 height 28
checkbox input "true"
click at [1034, 129] on span "Export selection" at bounding box center [1064, 131] width 184 height 16
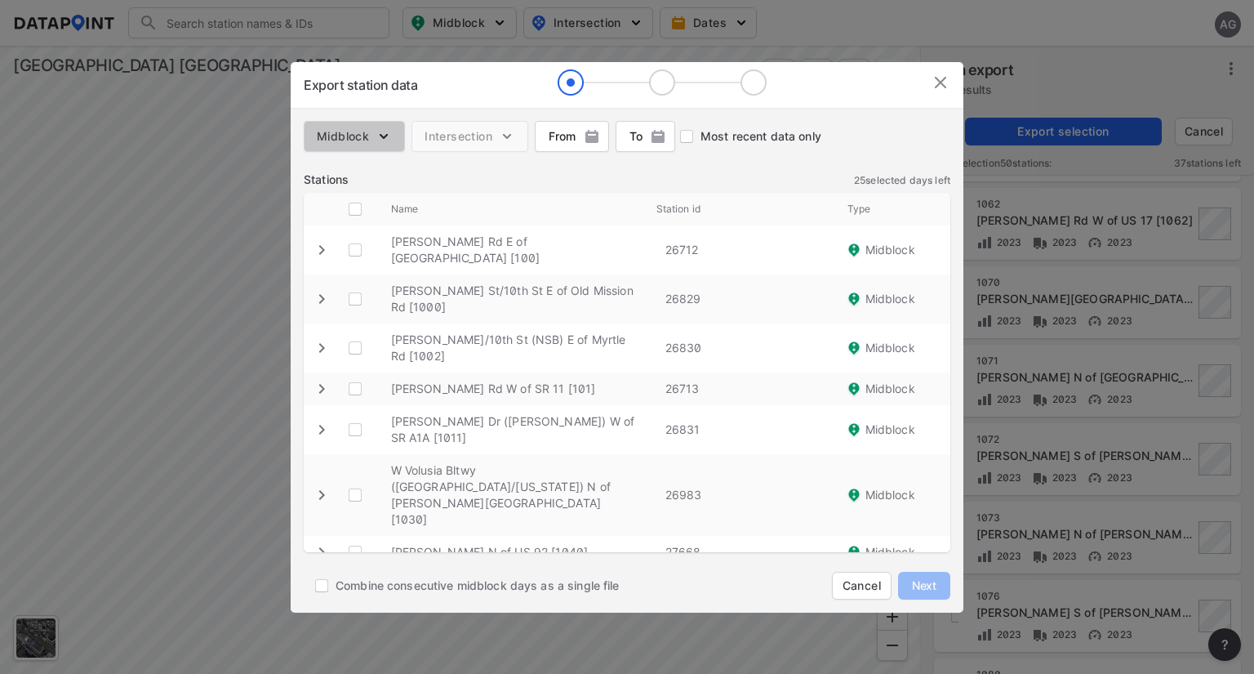
click at [397, 140] on button "Midblock" at bounding box center [354, 136] width 101 height 31
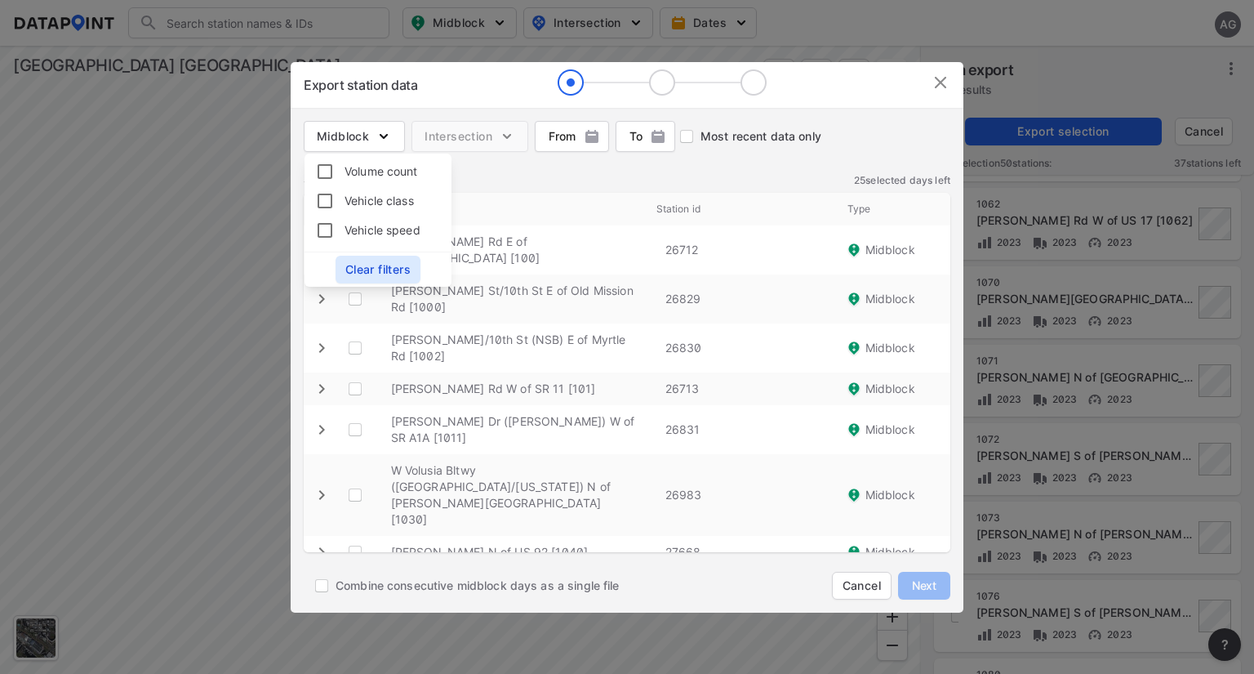
click at [394, 229] on span "Vehicle speed" at bounding box center [383, 229] width 76 height 17
click at [345, 229] on input "Vehicle speed" at bounding box center [327, 230] width 36 height 20
checkbox input "true"
click at [533, 145] on div "Midblock Intersection From From To To Clear Most recent data only" at bounding box center [627, 140] width 673 height 64
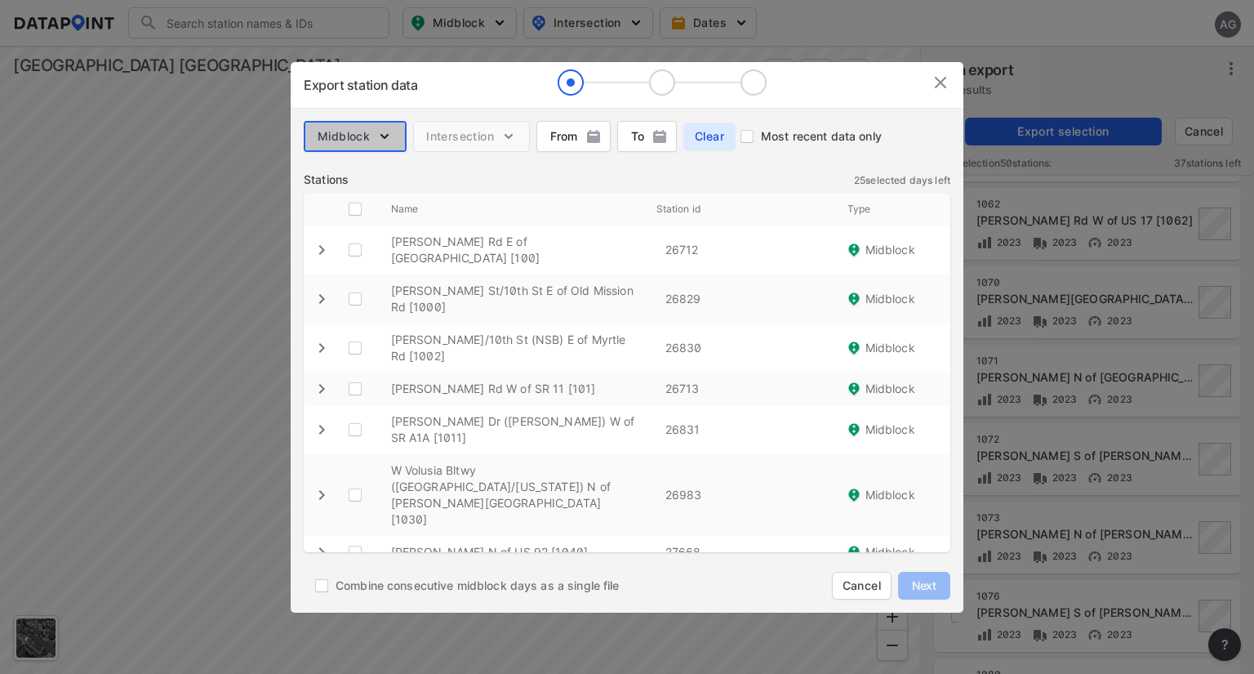
click at [381, 137] on img "button" at bounding box center [384, 136] width 16 height 16
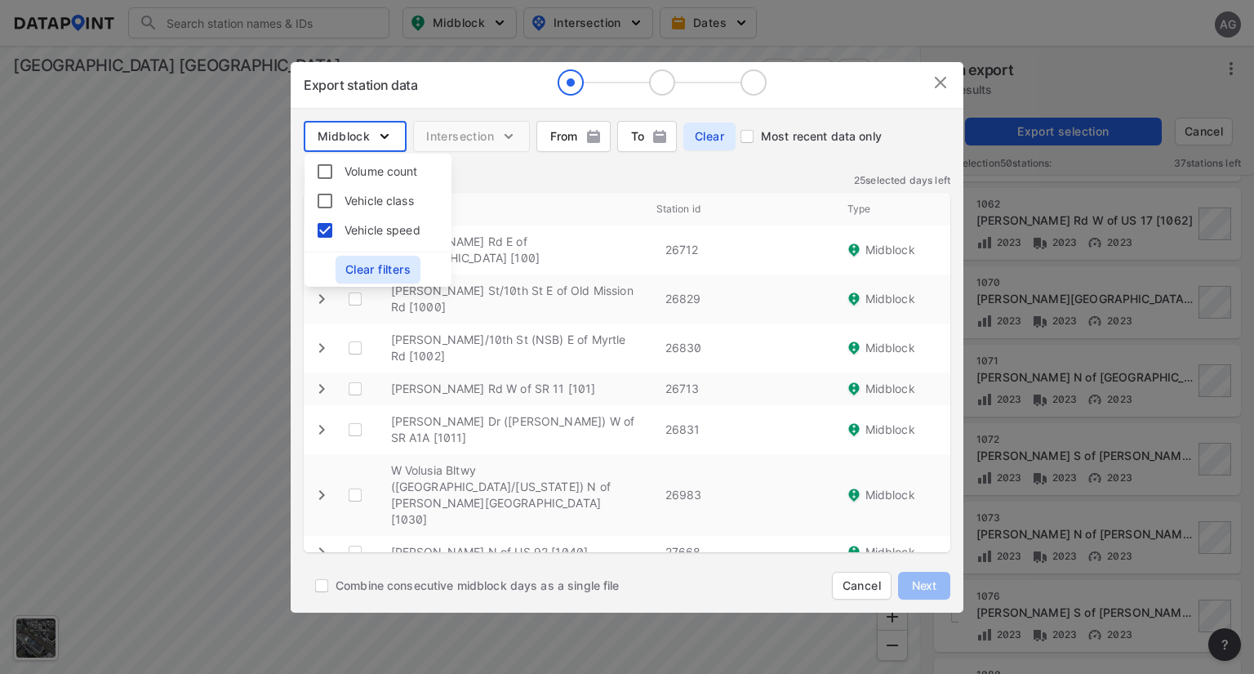
click at [383, 176] on span "Volume count" at bounding box center [381, 170] width 73 height 17
click at [345, 176] on input "Volume count" at bounding box center [327, 172] width 36 height 20
checkbox input "true"
click at [371, 224] on span "Vehicle speed" at bounding box center [383, 229] width 76 height 17
click at [345, 224] on input "Vehicle speed" at bounding box center [327, 230] width 36 height 20
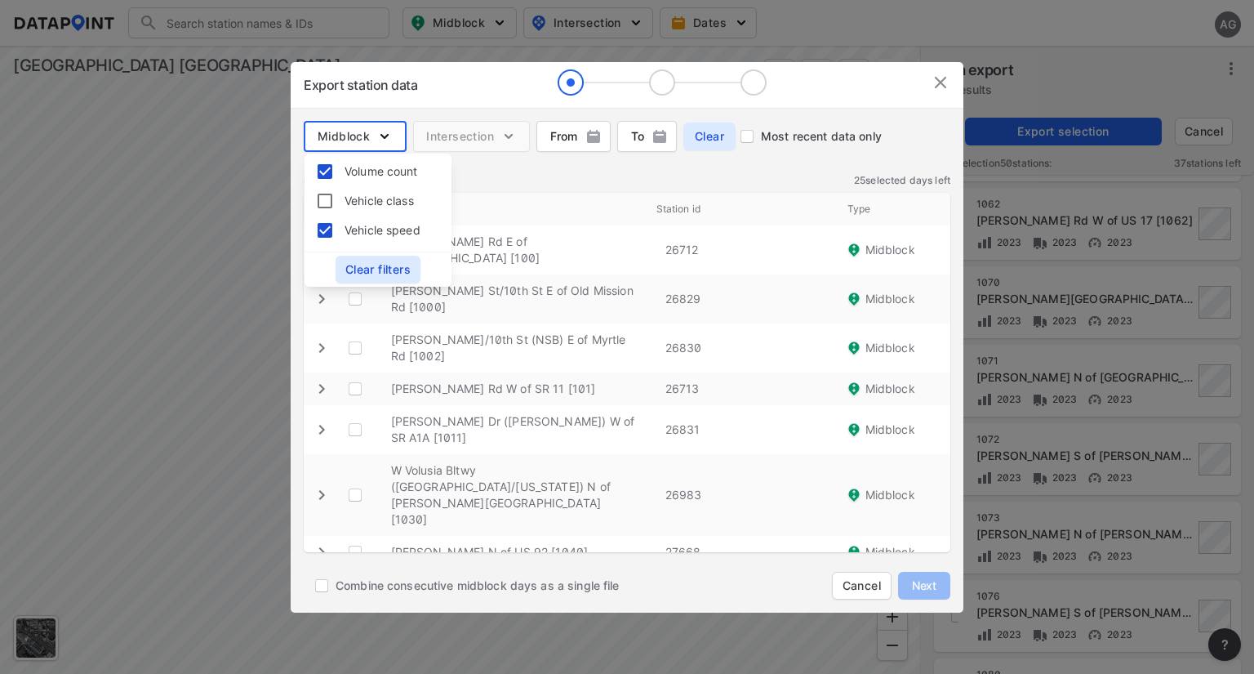
checkbox input "false"
click at [323, 592] on input "Combine consecutive midblock days as a single file" at bounding box center [322, 586] width 28 height 28
checkbox input "true"
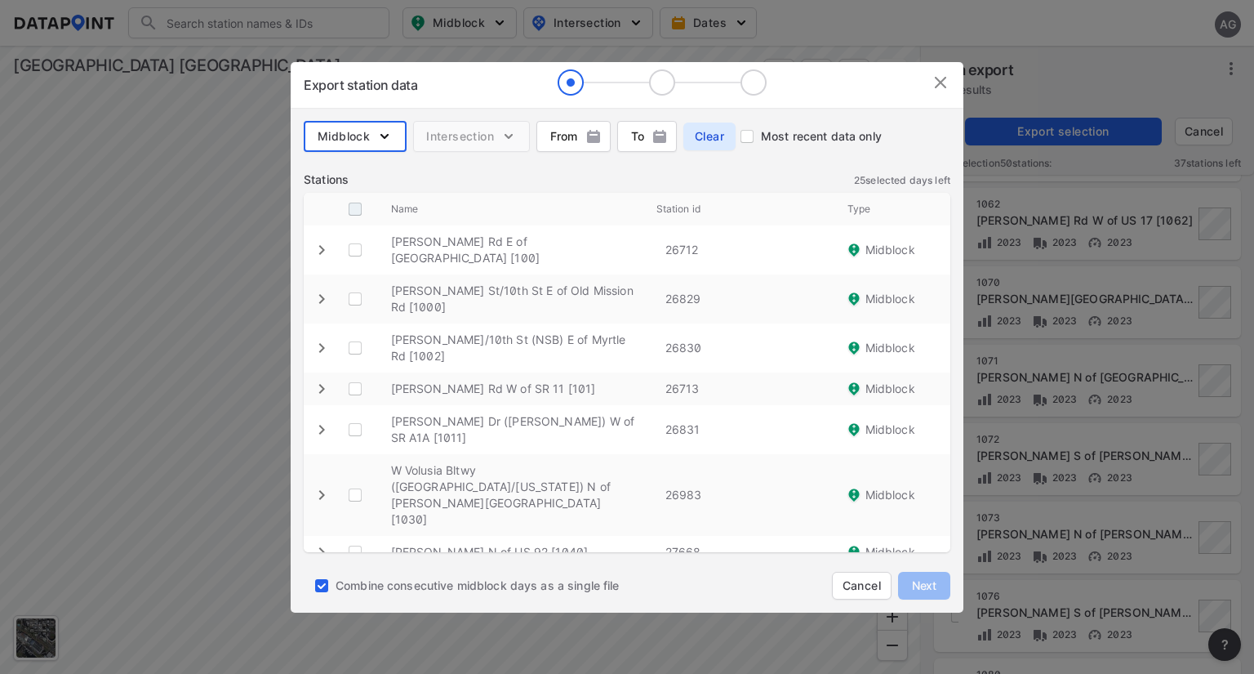
click at [356, 208] on input "decorative checkbox" at bounding box center [355, 209] width 31 height 31
checkbox input "true"
checkbox \ "true"
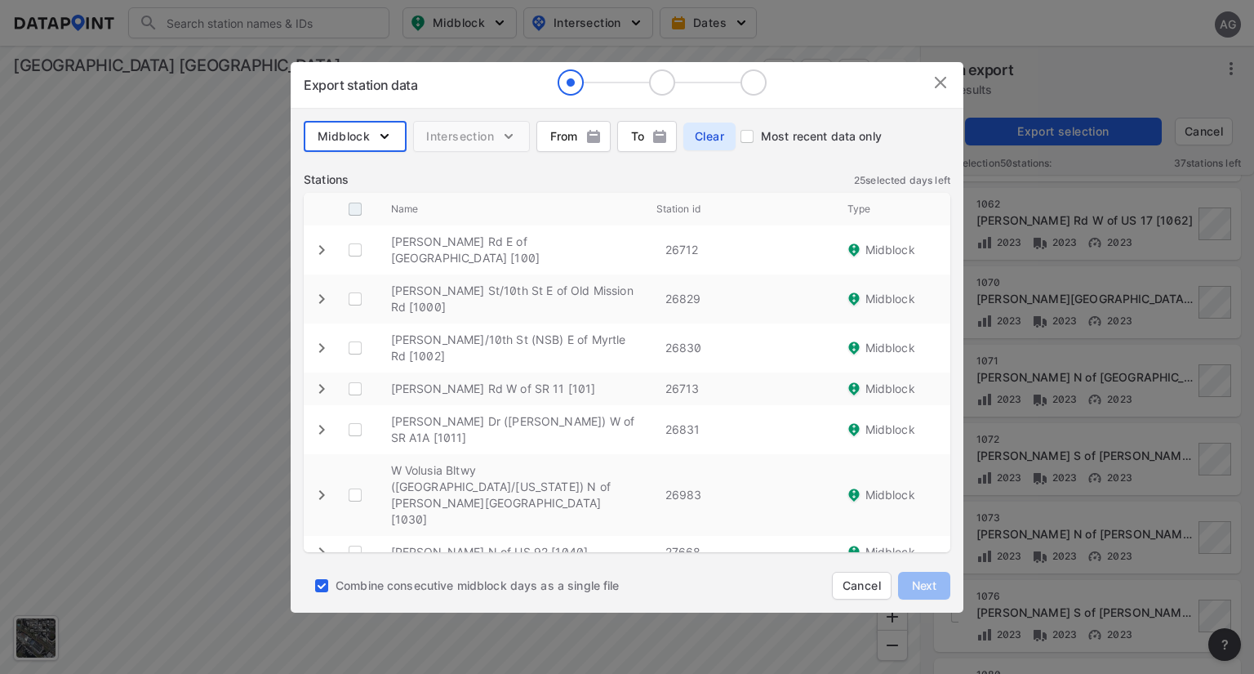
checkbox \ "true"
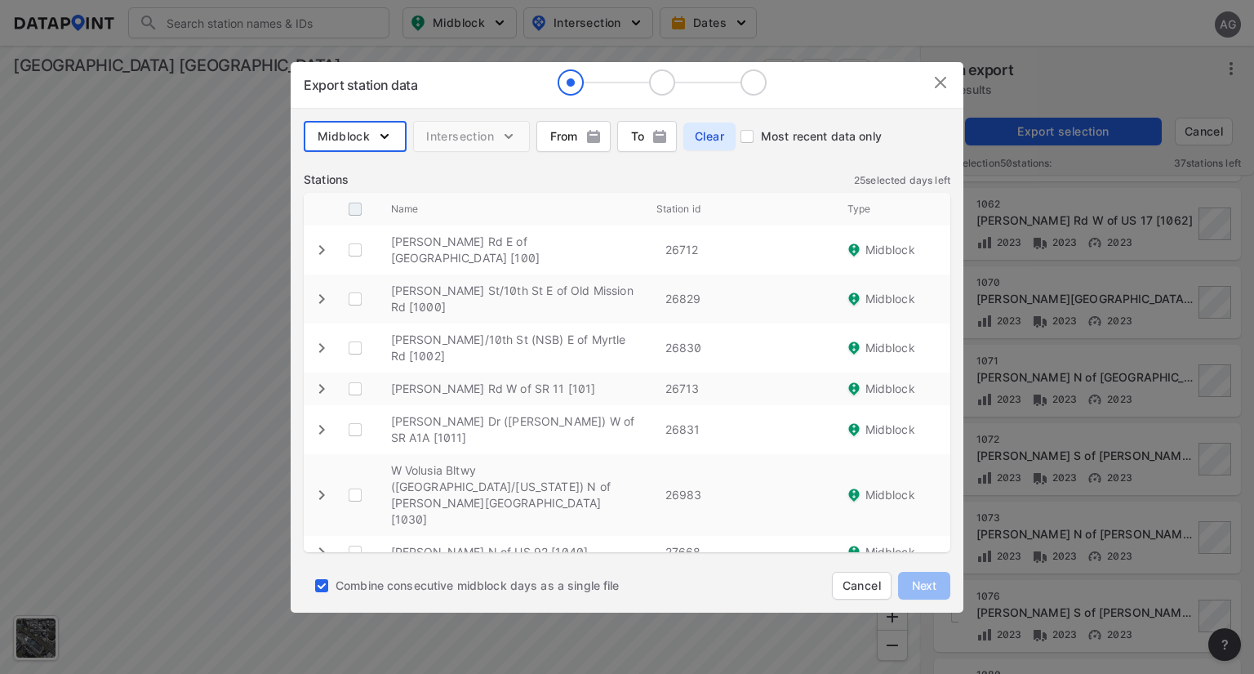
checkbox \ "true"
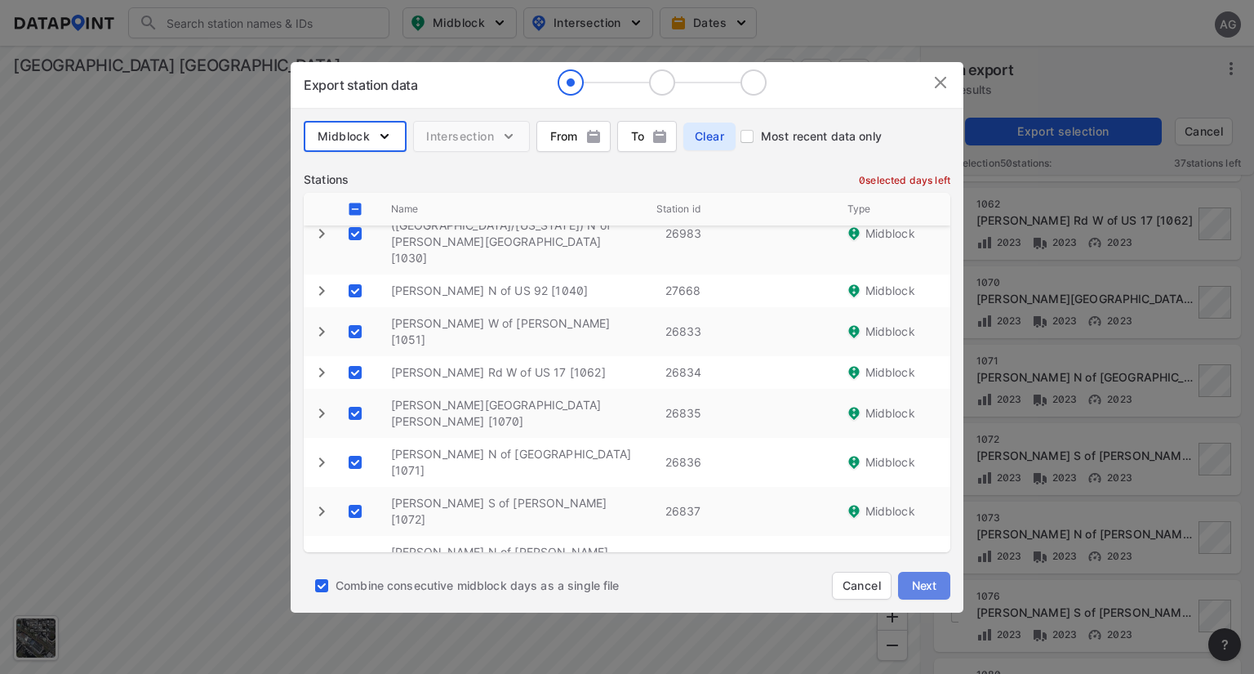
click at [929, 586] on span "Next" at bounding box center [924, 585] width 33 height 16
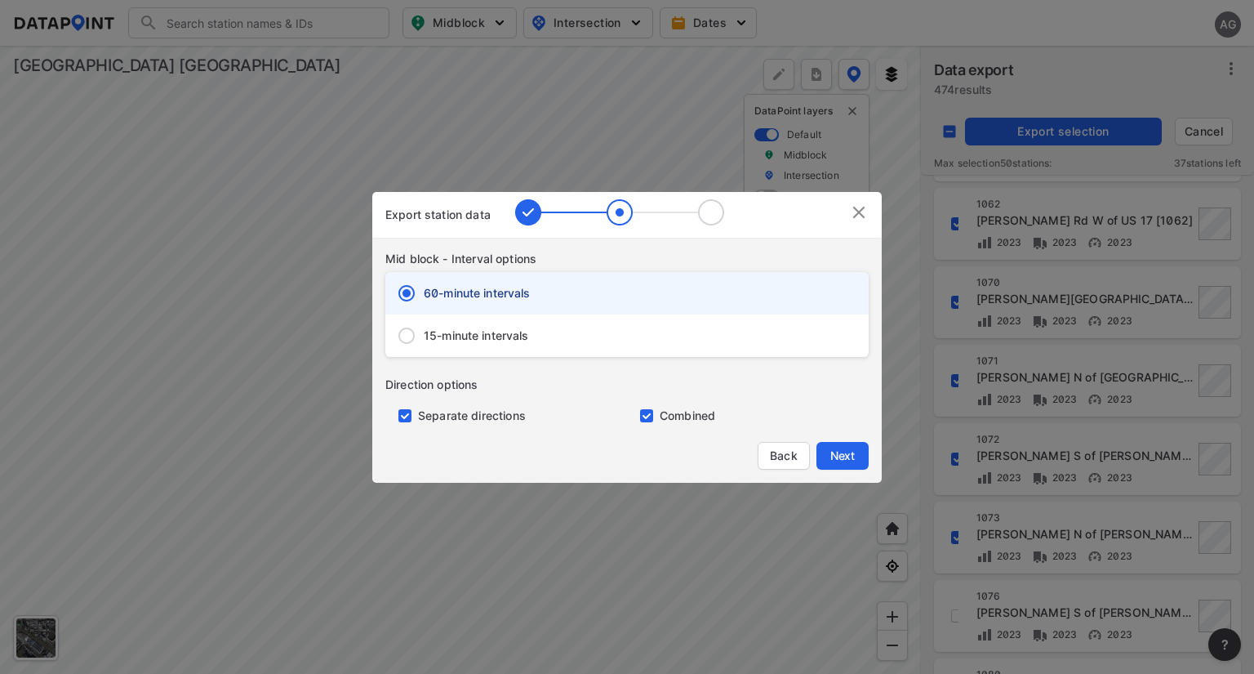
click at [588, 345] on div "15-minute intervals" at bounding box center [626, 335] width 483 height 42
radio input "false"
radio input "true"
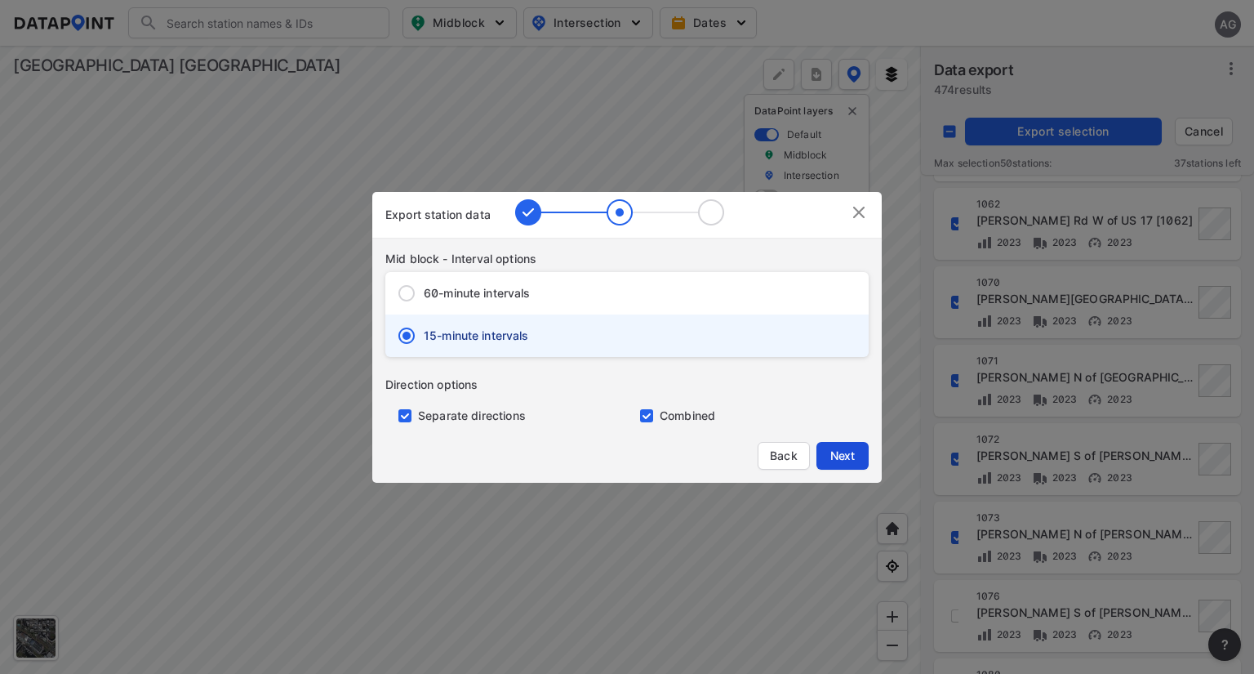
click at [846, 451] on span "Next" at bounding box center [842, 455] width 33 height 16
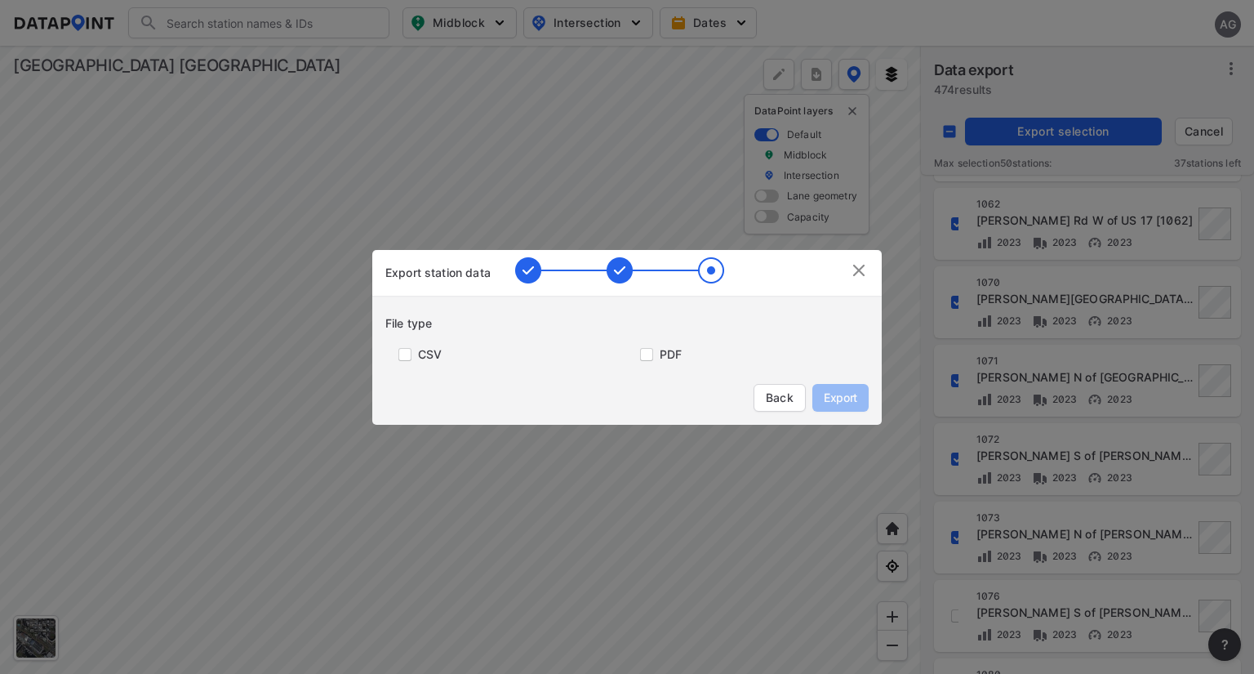
click at [421, 354] on label "CSV" at bounding box center [430, 354] width 24 height 16
click at [400, 350] on input "primary checkbox" at bounding box center [401, 354] width 33 height 13
checkbox input "true"
click at [835, 397] on span "Export" at bounding box center [840, 397] width 37 height 16
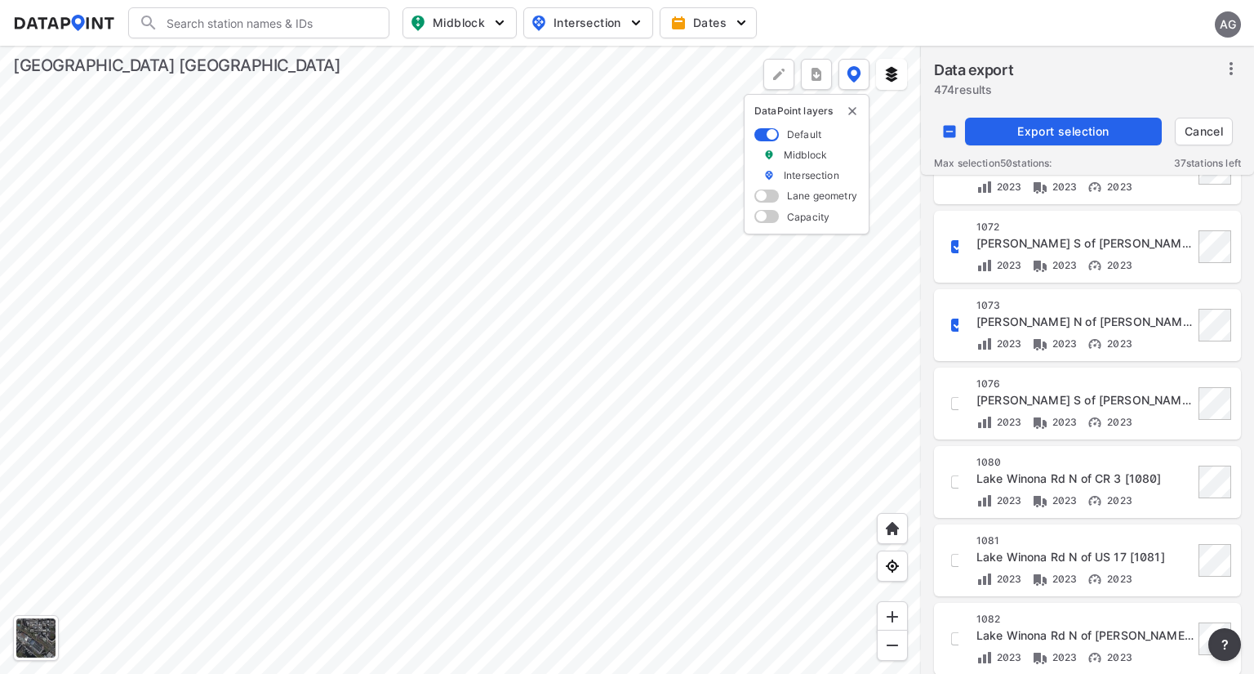
scroll to position [830, 0]
click at [1194, 135] on span "Cancel" at bounding box center [1203, 131] width 43 height 16
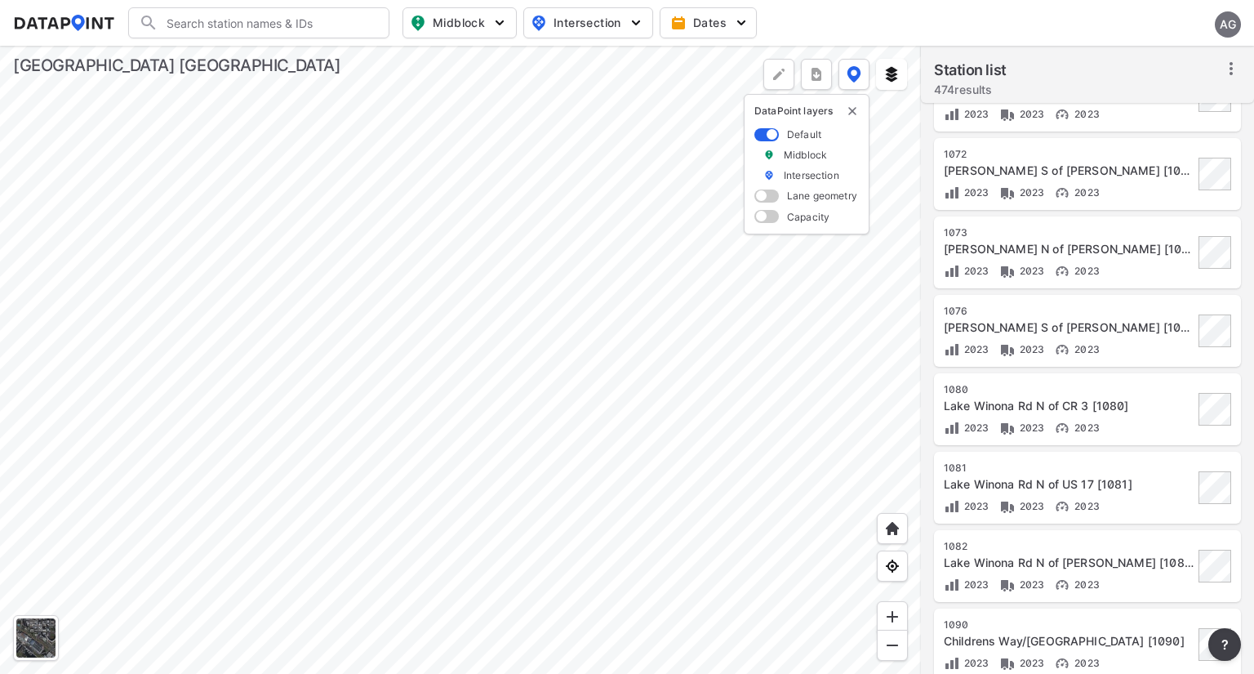
click at [1223, 77] on icon at bounding box center [1231, 69] width 20 height 20
click at [1203, 100] on div "Station list 474 results" at bounding box center [1087, 81] width 307 height 44
click at [1226, 68] on icon at bounding box center [1231, 69] width 20 height 20
click at [1186, 106] on span "Select stations & export" at bounding box center [1161, 104] width 131 height 16
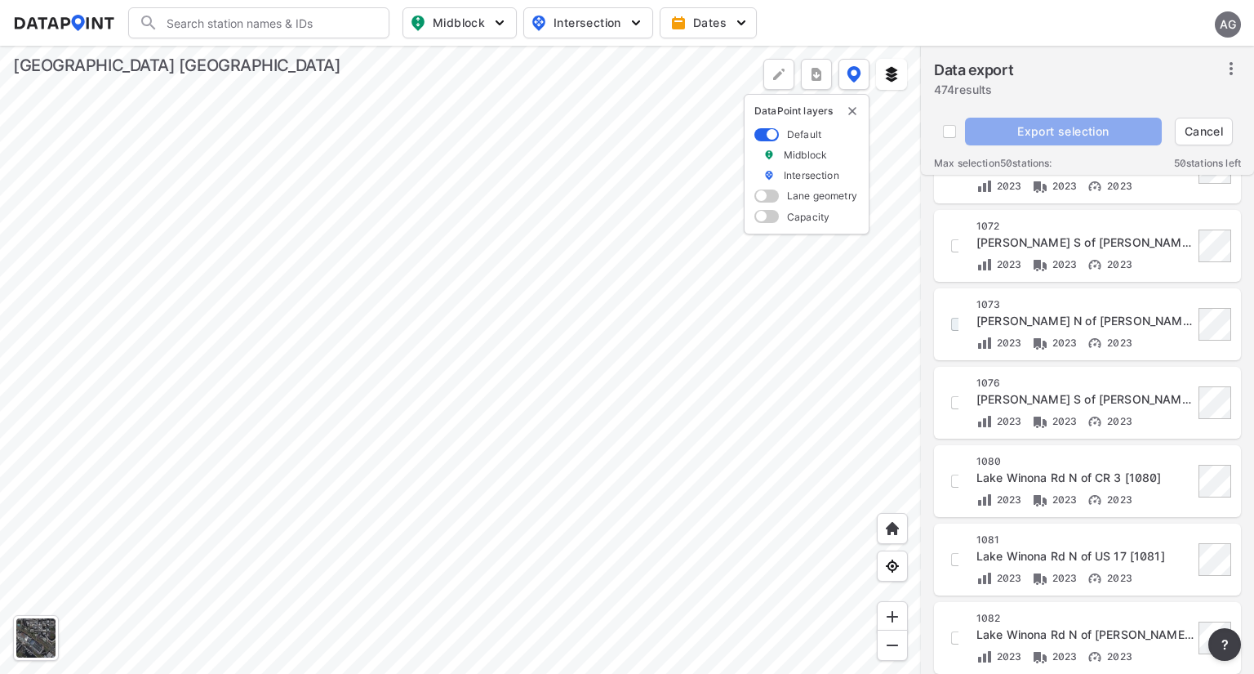
click at [953, 320] on input "decorative checkbox" at bounding box center [958, 324] width 28 height 28
checkbox input "true"
click at [953, 397] on input "decorative checkbox" at bounding box center [958, 403] width 28 height 28
checkbox input "true"
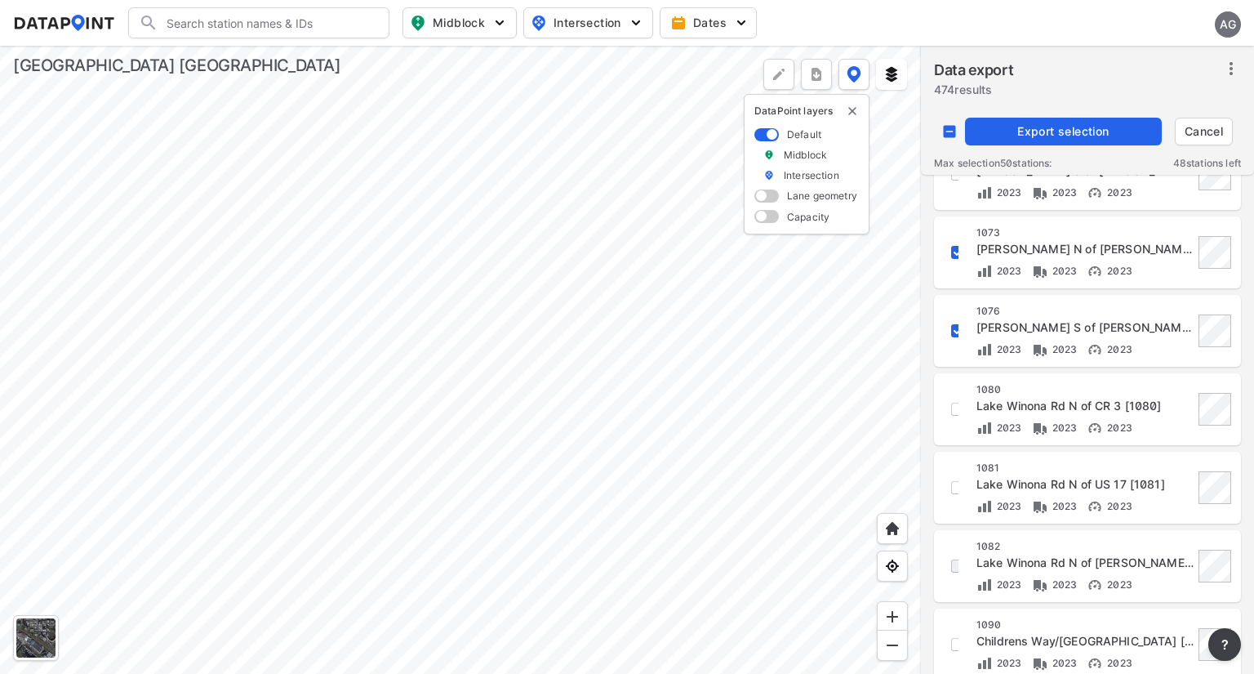
click at [958, 566] on input "decorative checkbox" at bounding box center [958, 566] width 28 height 28
checkbox input "true"
click at [954, 417] on input "decorative checkbox" at bounding box center [958, 409] width 28 height 28
checkbox input "true"
click at [954, 494] on input "decorative checkbox" at bounding box center [958, 488] width 28 height 28
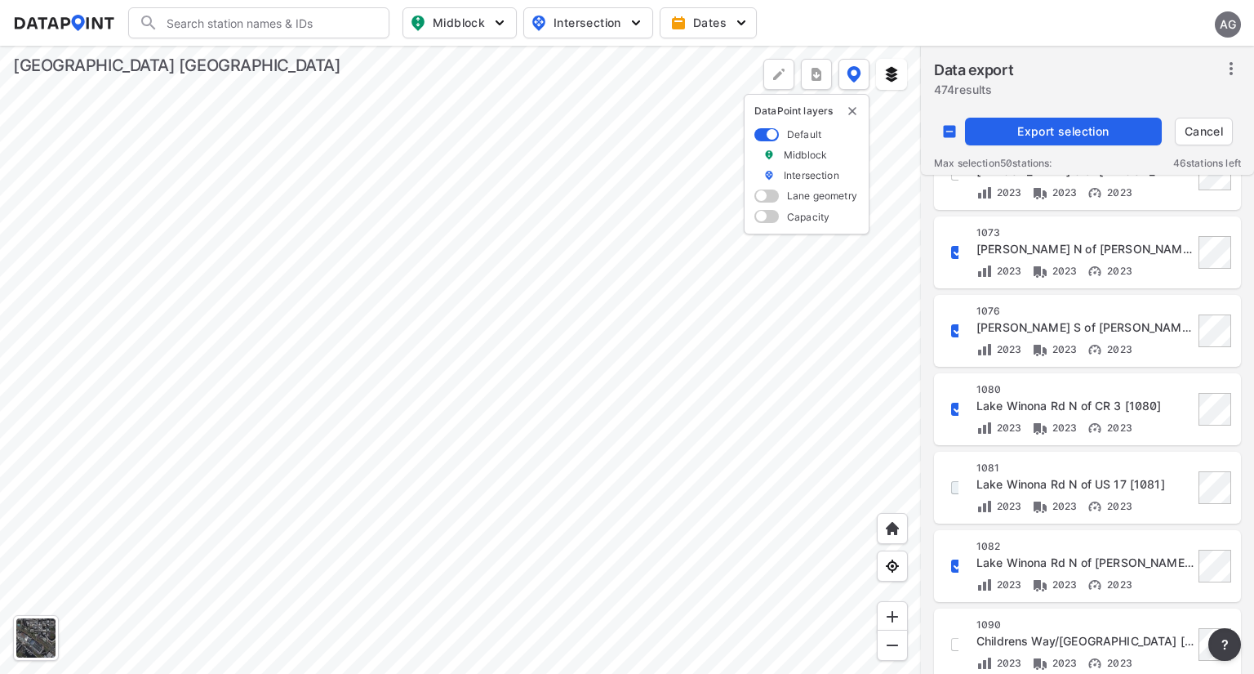
checkbox input "true"
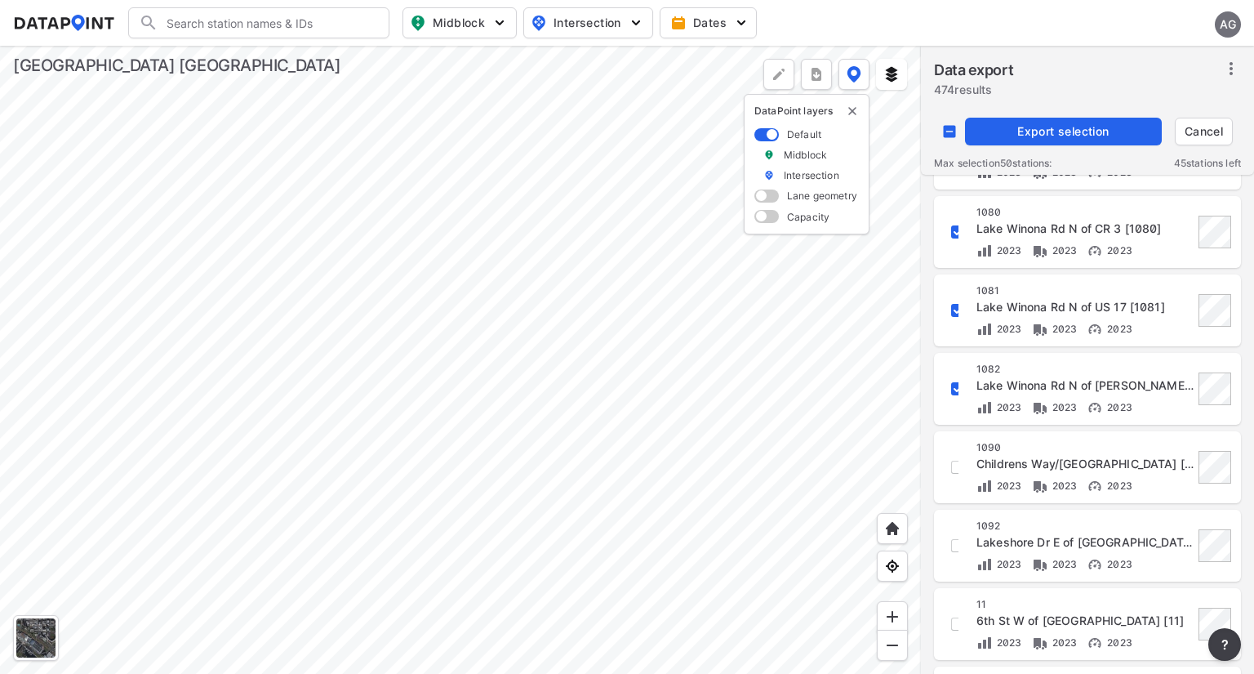
scroll to position [1080, 0]
click at [950, 474] on input "decorative checkbox" at bounding box center [958, 466] width 28 height 28
checkbox input "true"
click at [952, 547] on input "decorative checkbox" at bounding box center [958, 545] width 28 height 28
checkbox input "true"
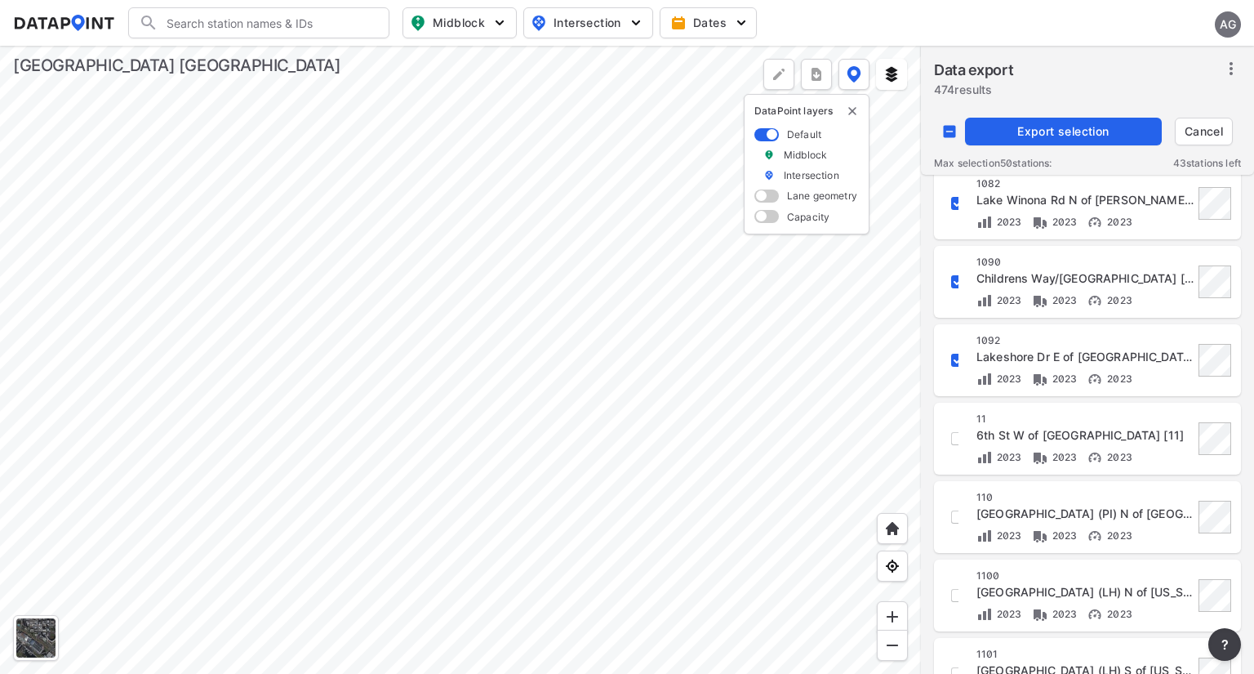
scroll to position [1266, 0]
click at [952, 447] on input "decorative checkbox" at bounding box center [958, 437] width 28 height 28
checkbox input "true"
click at [951, 523] on input "decorative checkbox" at bounding box center [958, 515] width 28 height 28
checkbox input "true"
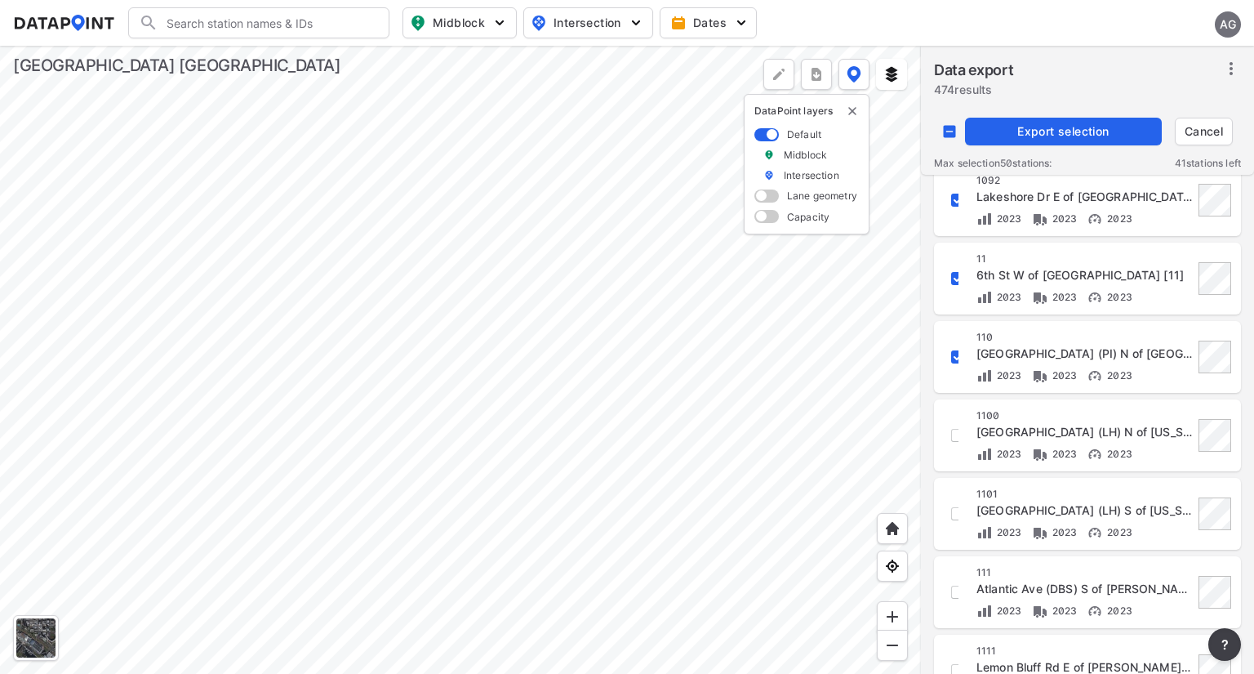
scroll to position [1426, 0]
click at [956, 442] on input "decorative checkbox" at bounding box center [958, 434] width 28 height 28
checkbox input "true"
click at [957, 516] on input "decorative checkbox" at bounding box center [958, 512] width 28 height 28
checkbox input "true"
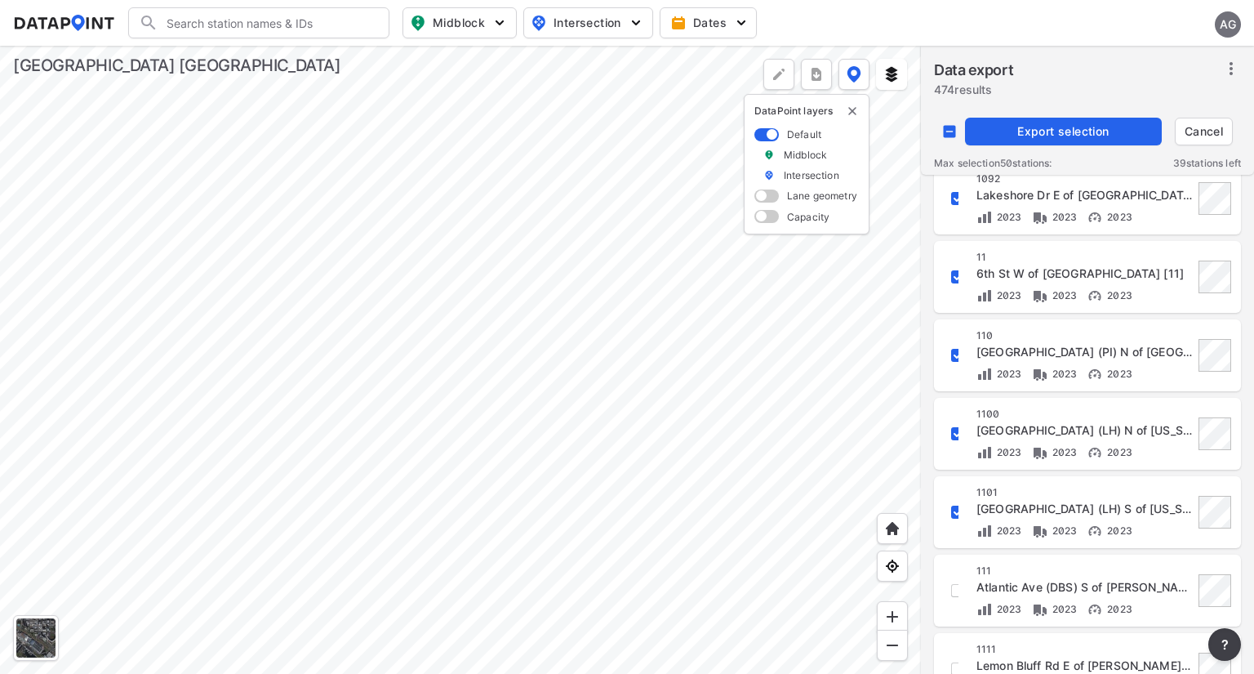
scroll to position [1515, 0]
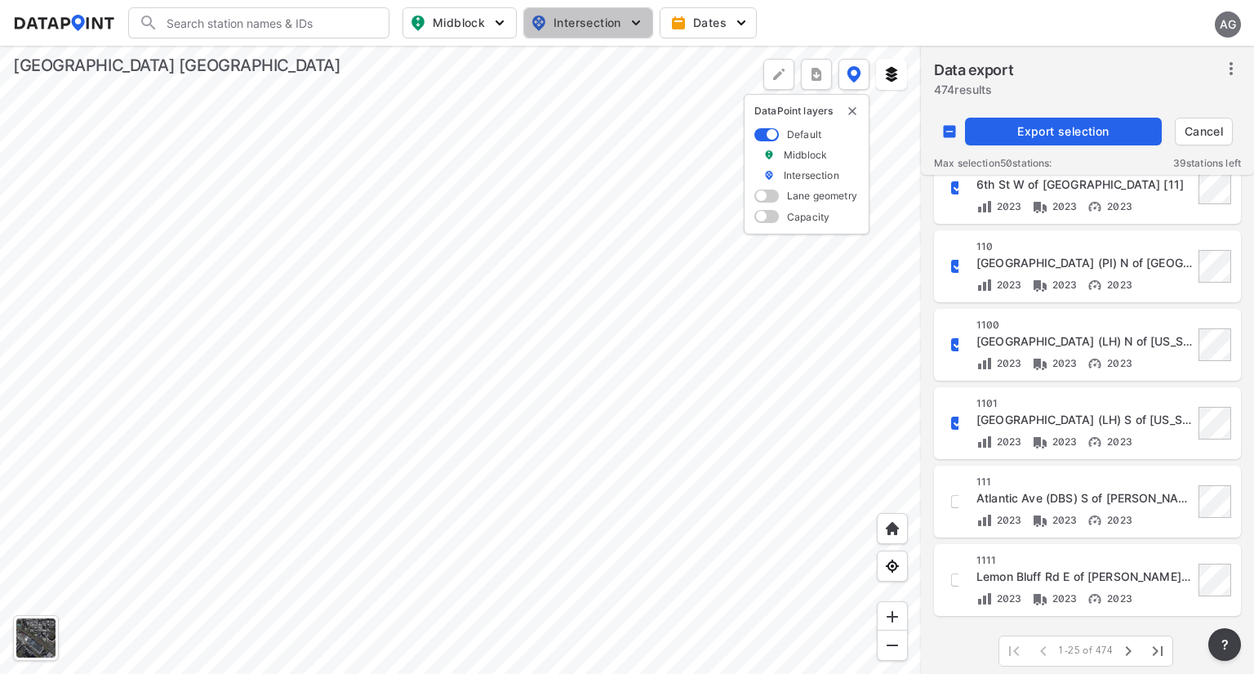
click at [643, 22] on img "button" at bounding box center [636, 23] width 16 height 16
click at [505, 23] on img "button" at bounding box center [500, 23] width 16 height 16
click at [367, 63] on input "Volume count" at bounding box center [366, 59] width 16 height 16
checkbox input "true"
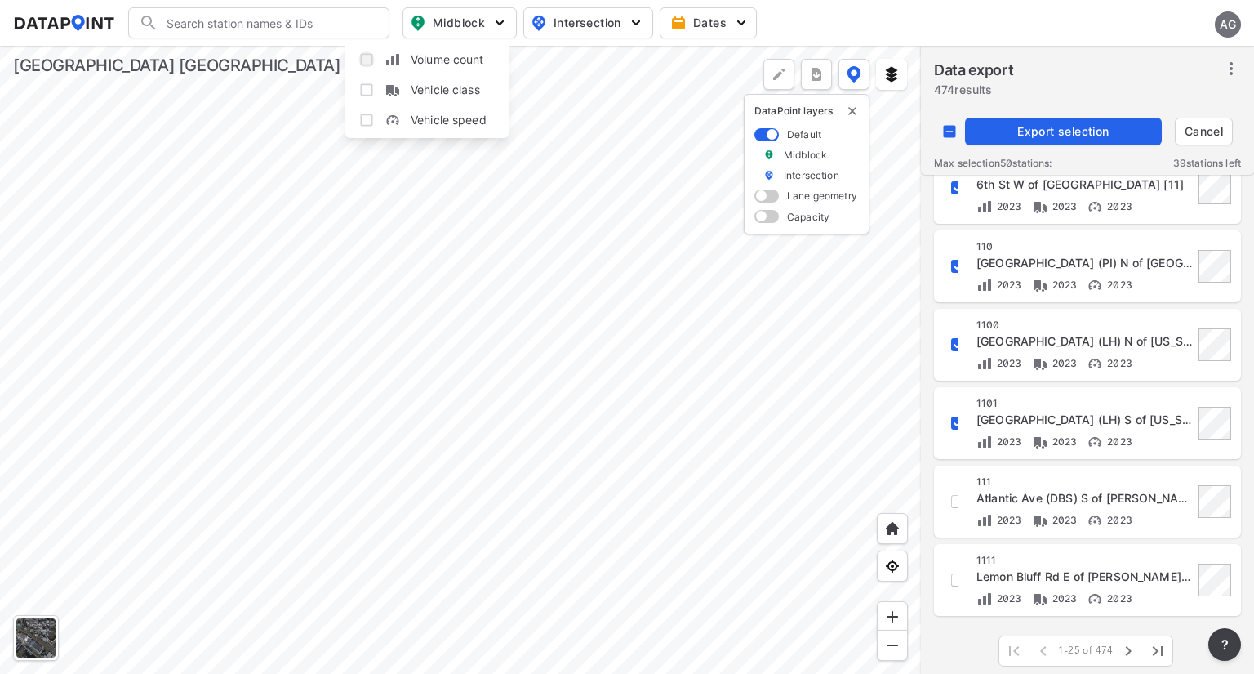
checkbox input "false"
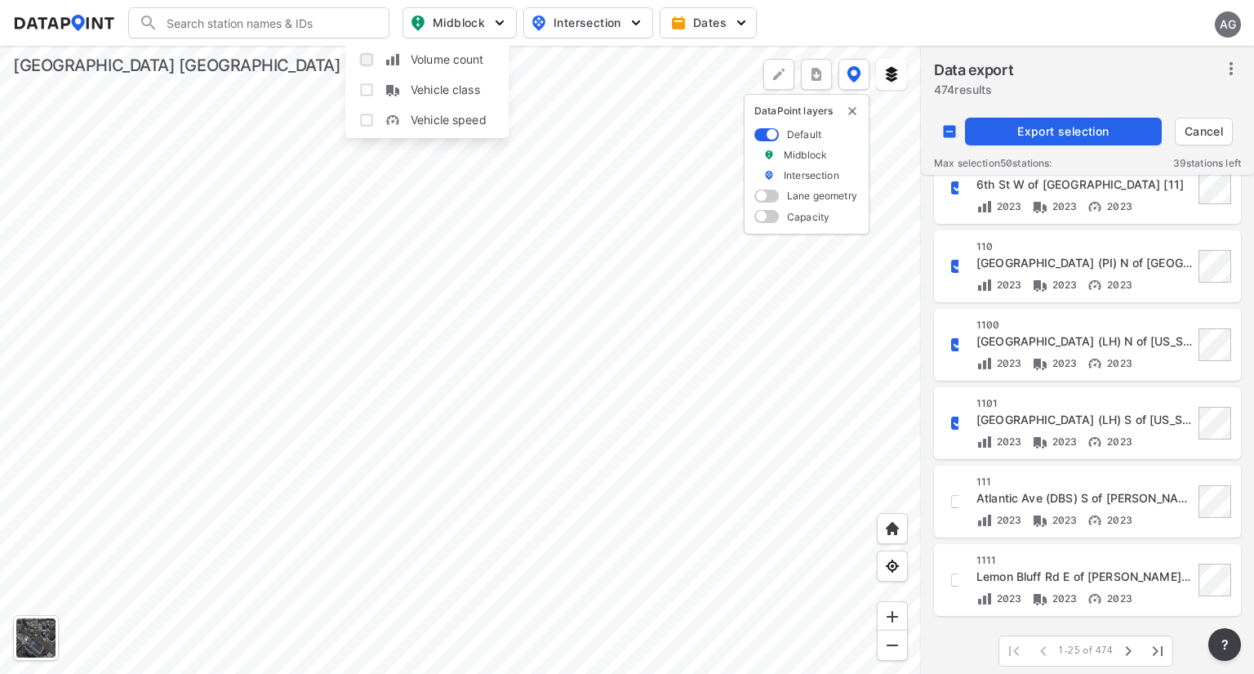
checkbox input "false"
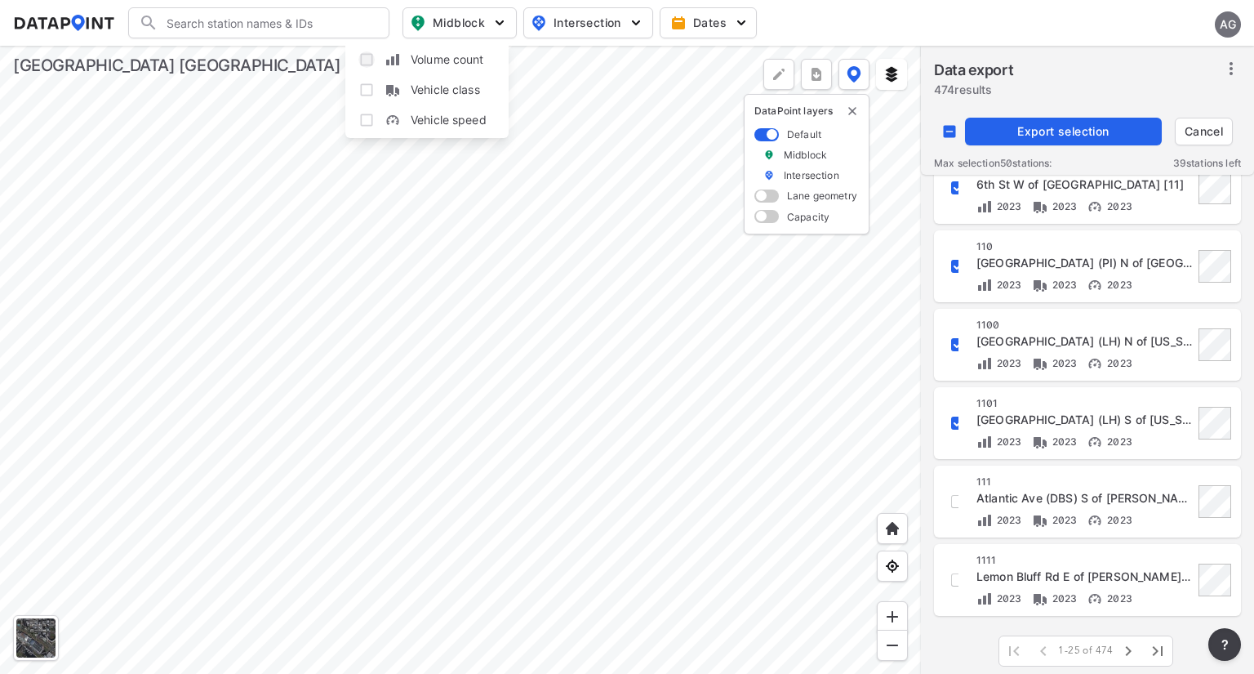
checkbox input "false"
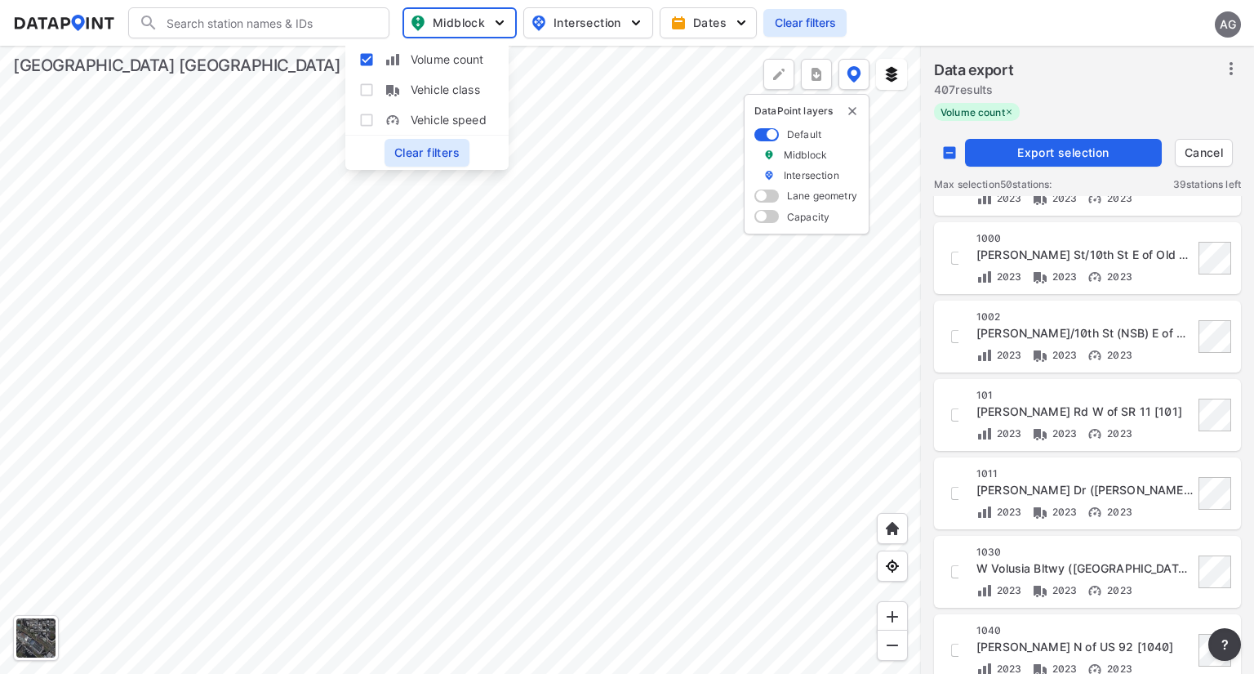
scroll to position [0, 0]
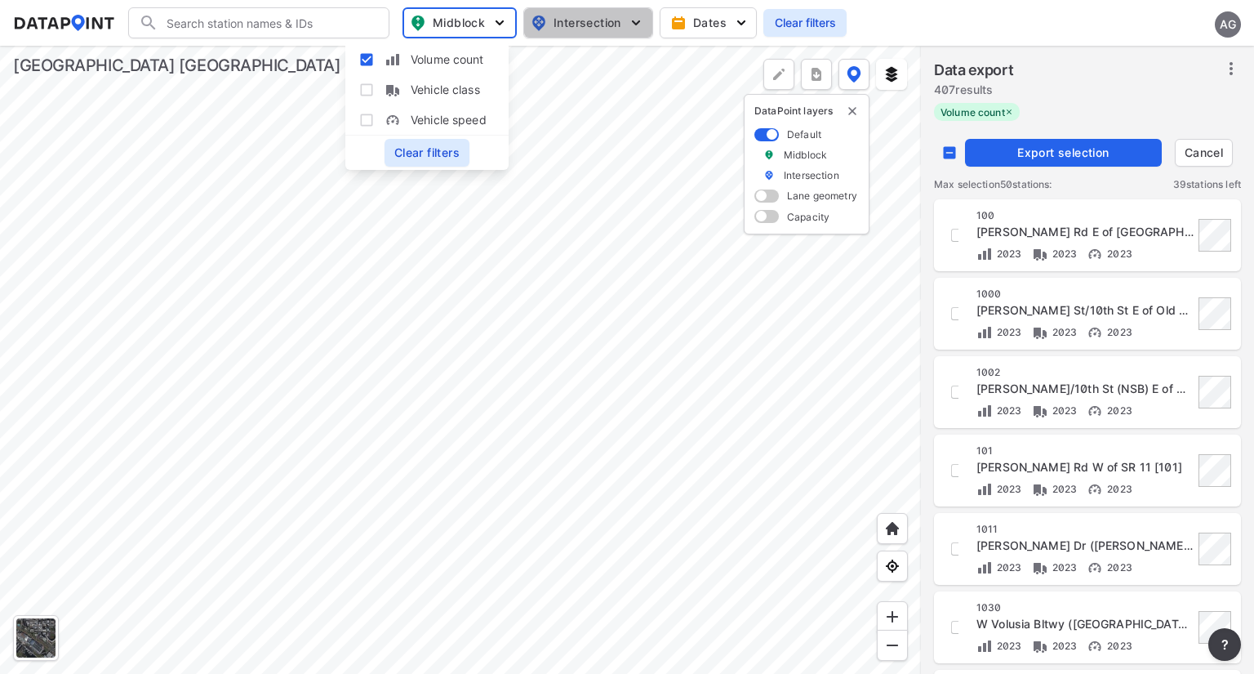
click at [627, 16] on span "Intersection" at bounding box center [587, 23] width 112 height 20
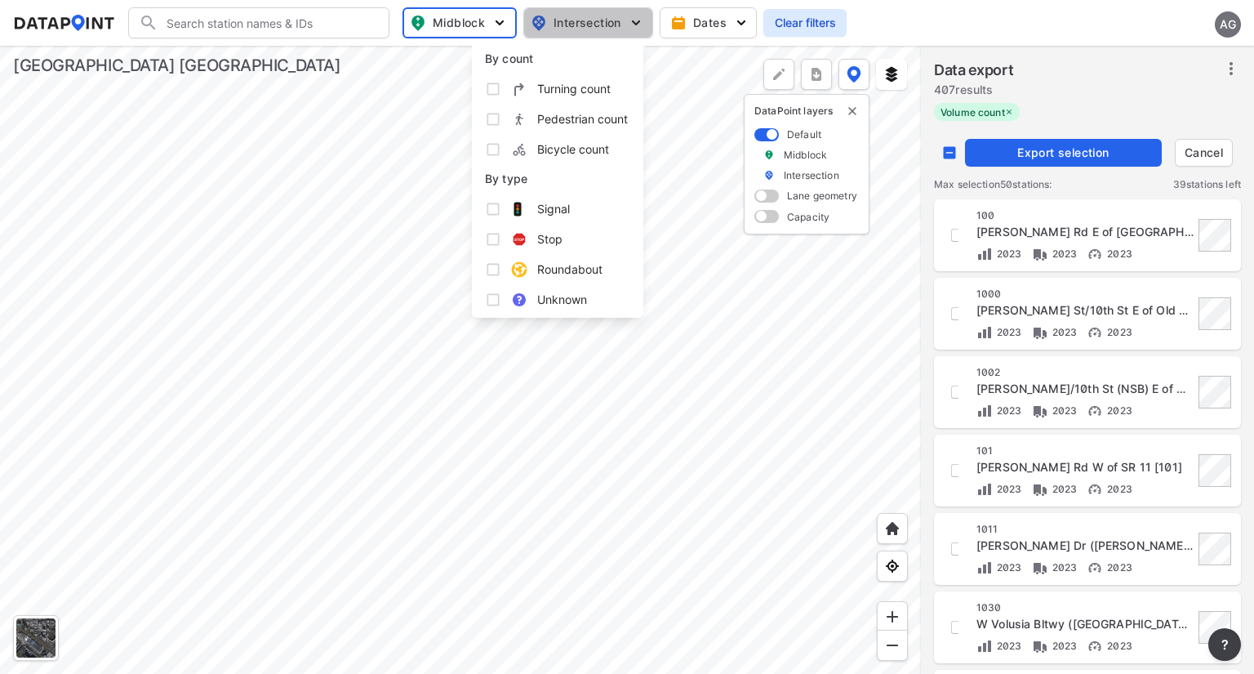
click at [627, 16] on span "Intersection" at bounding box center [587, 23] width 112 height 20
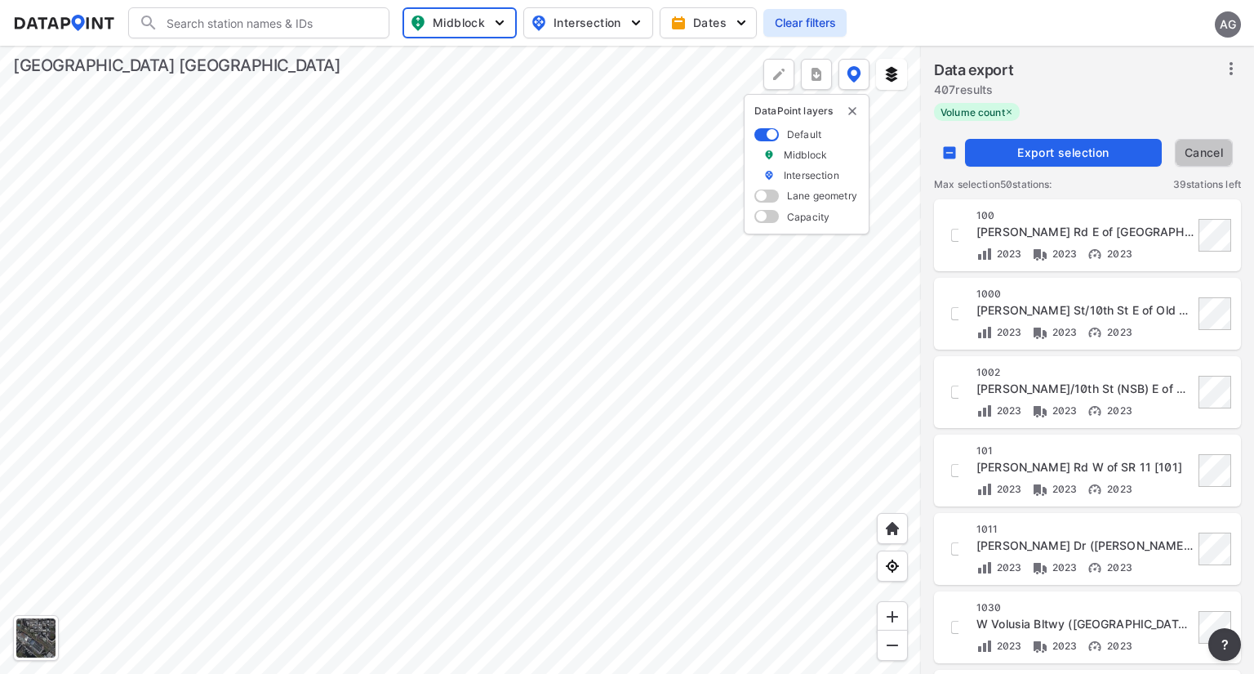
click at [1190, 159] on span "Cancel" at bounding box center [1203, 153] width 43 height 16
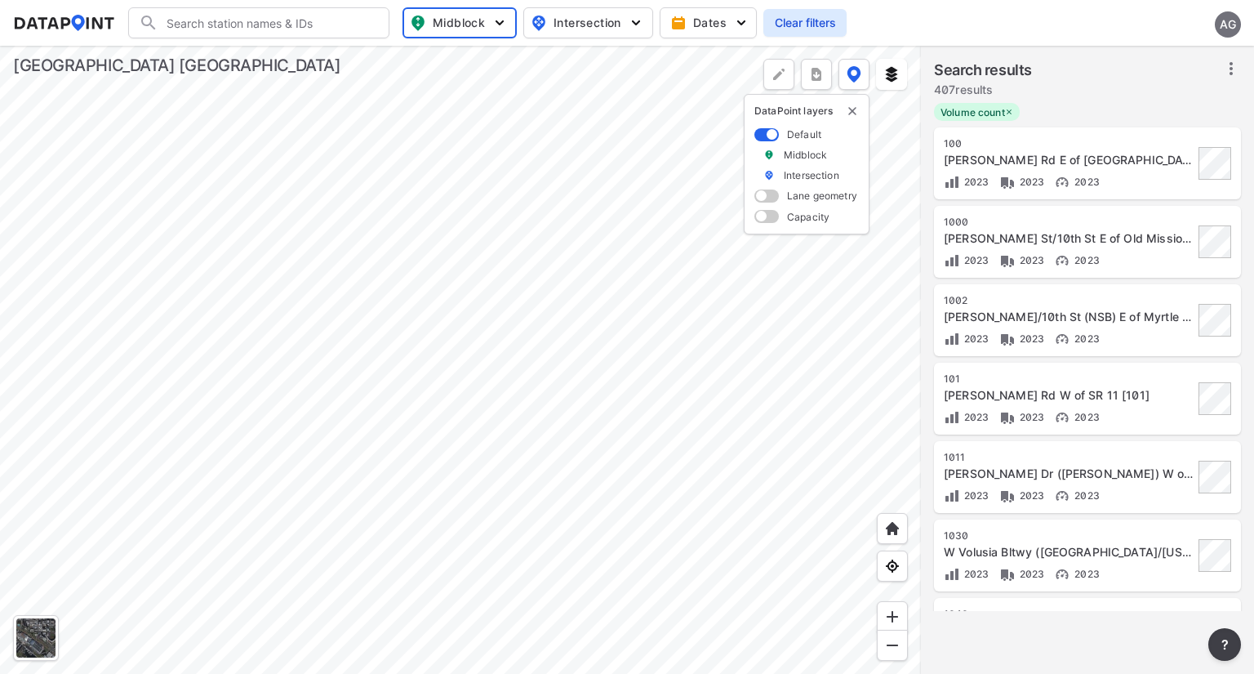
click at [1230, 65] on icon at bounding box center [1231, 69] width 20 height 20
click at [1175, 105] on span "Select stations & export" at bounding box center [1161, 104] width 131 height 16
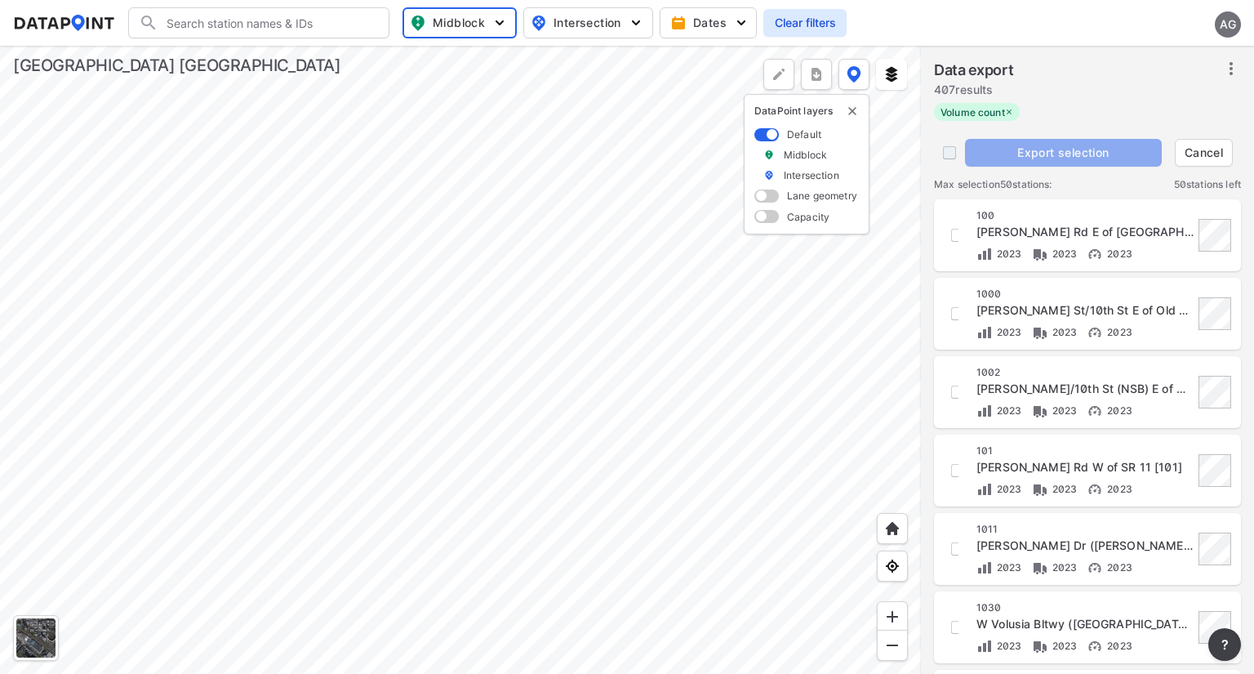
click at [949, 152] on input "decorative checkbox" at bounding box center [949, 152] width 31 height 31
checkbox input "true"
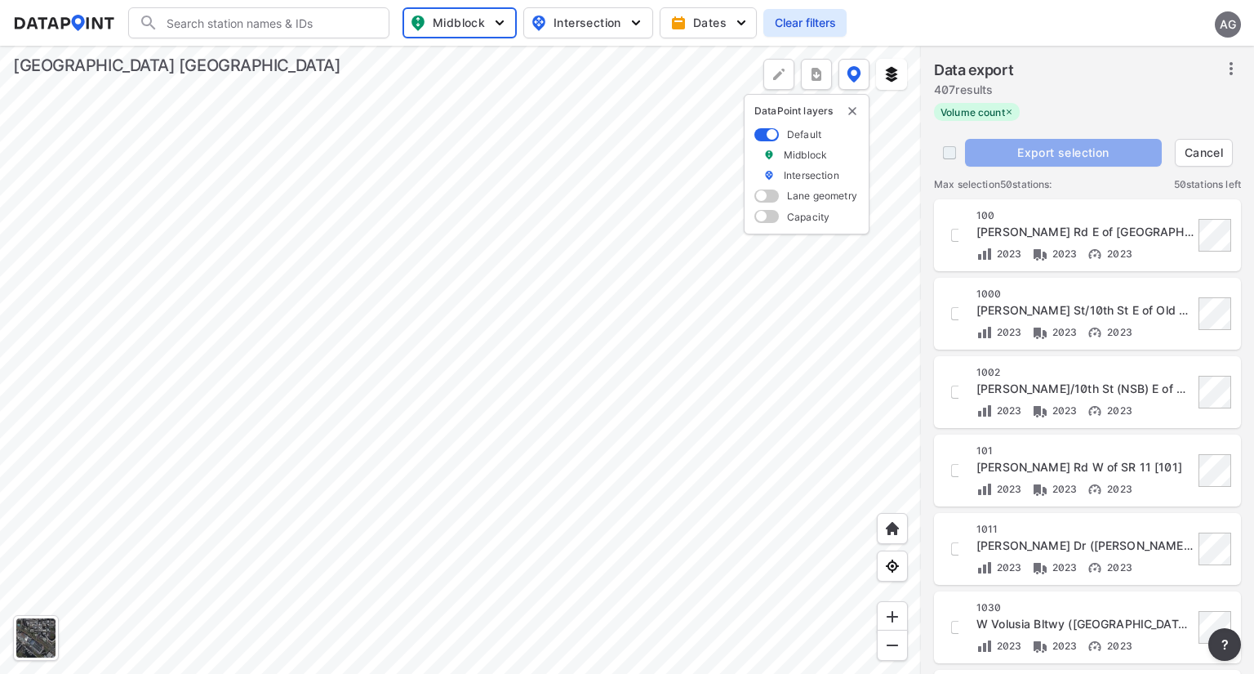
checkbox input "true"
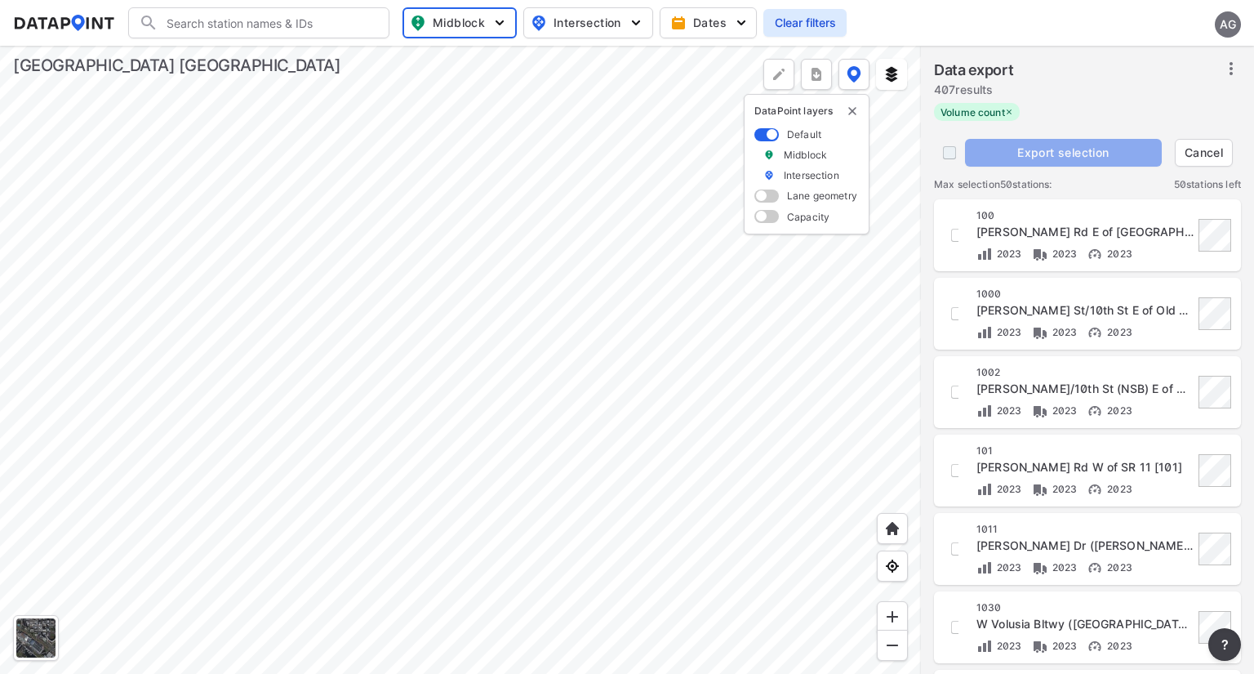
checkbox input "true"
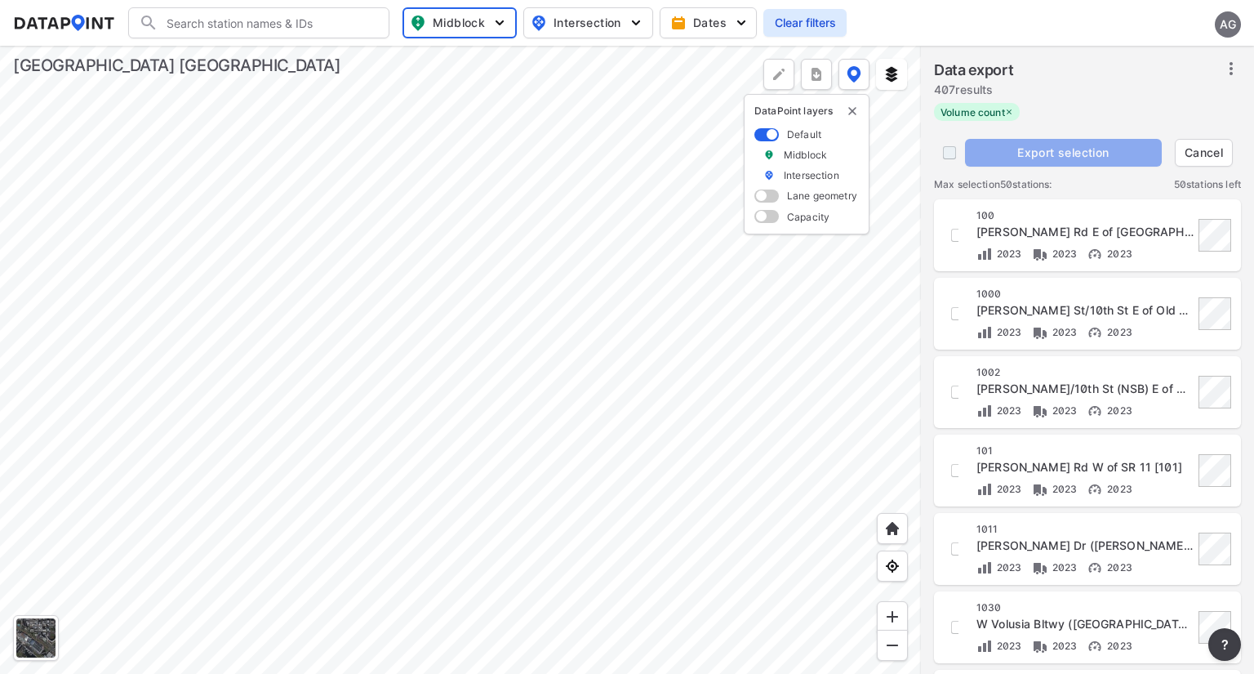
checkbox input "true"
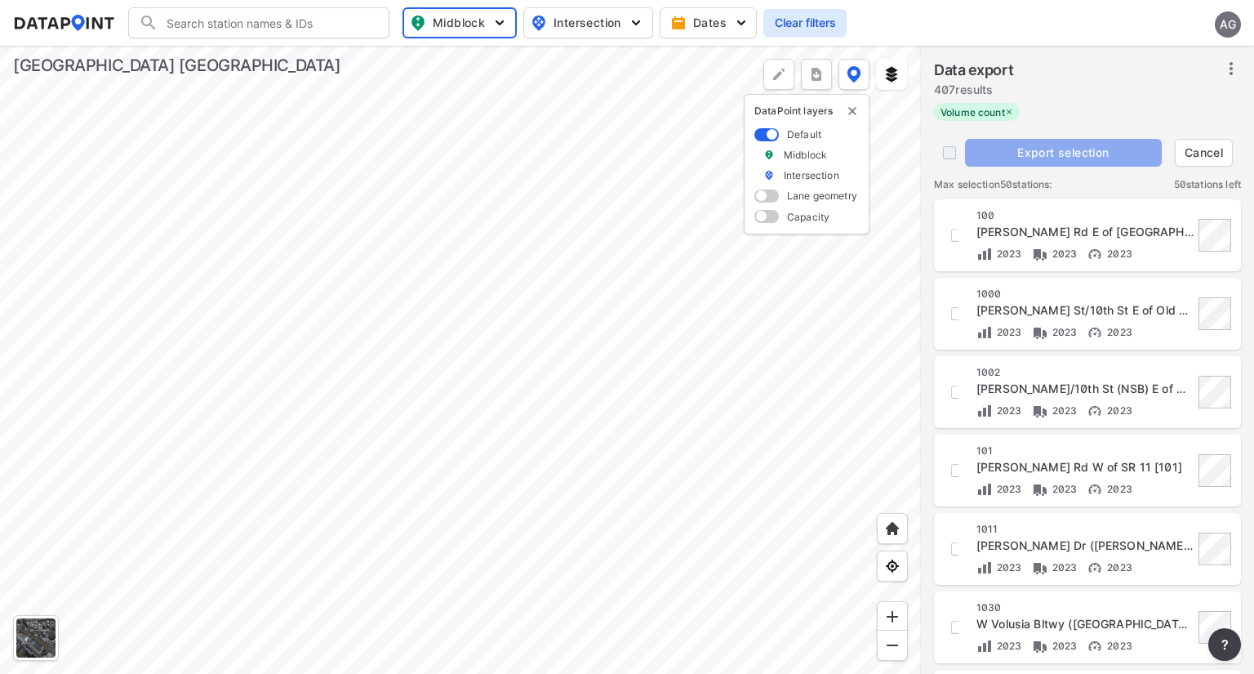
checkbox input "true"
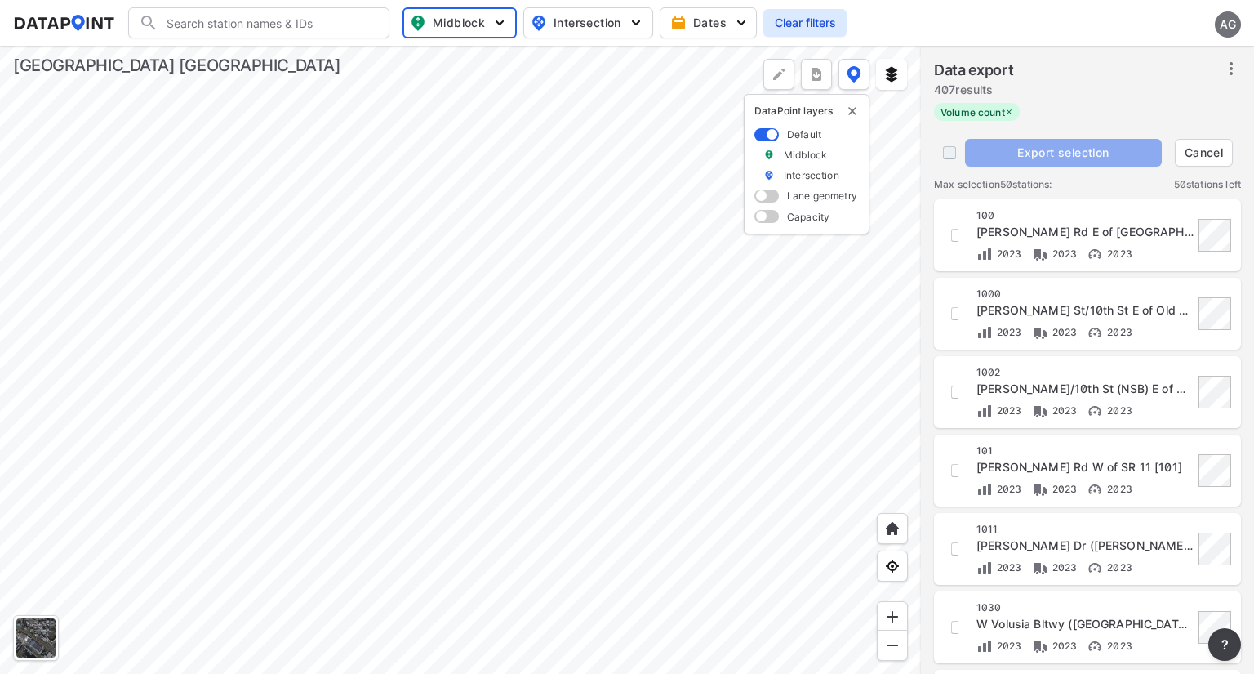
checkbox input "true"
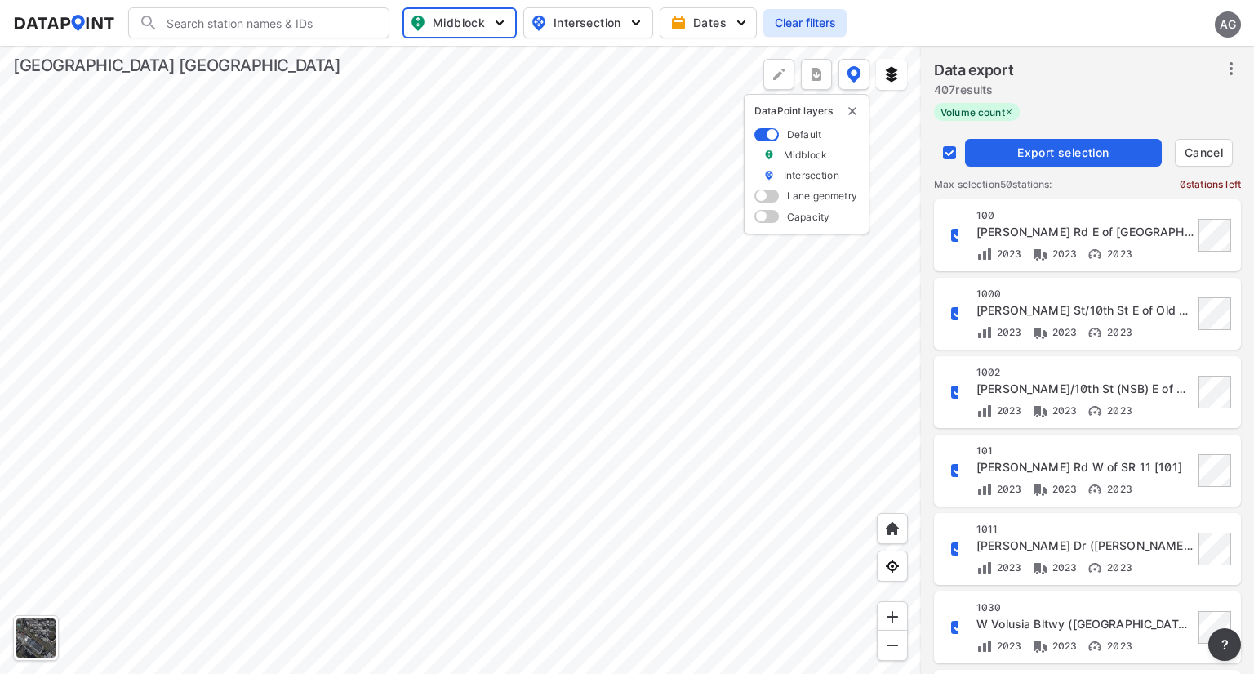
click at [1073, 148] on span "Export selection" at bounding box center [1064, 153] width 184 height 16
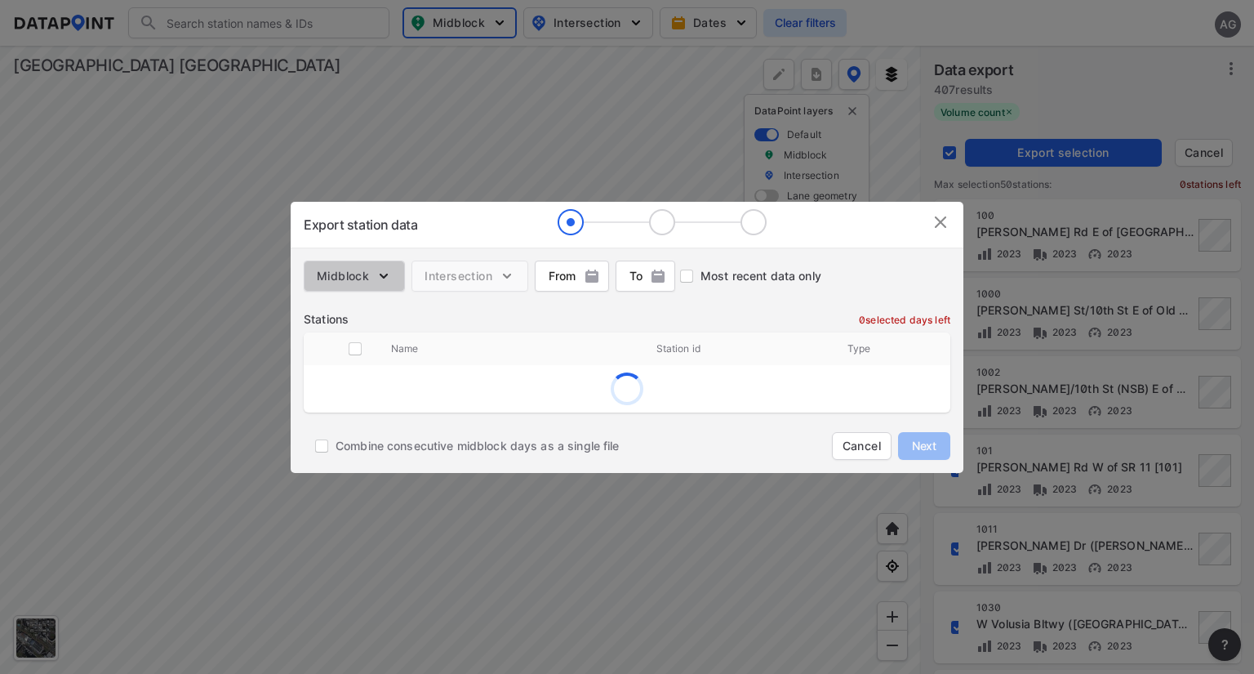
click at [390, 269] on img "button" at bounding box center [384, 276] width 16 height 16
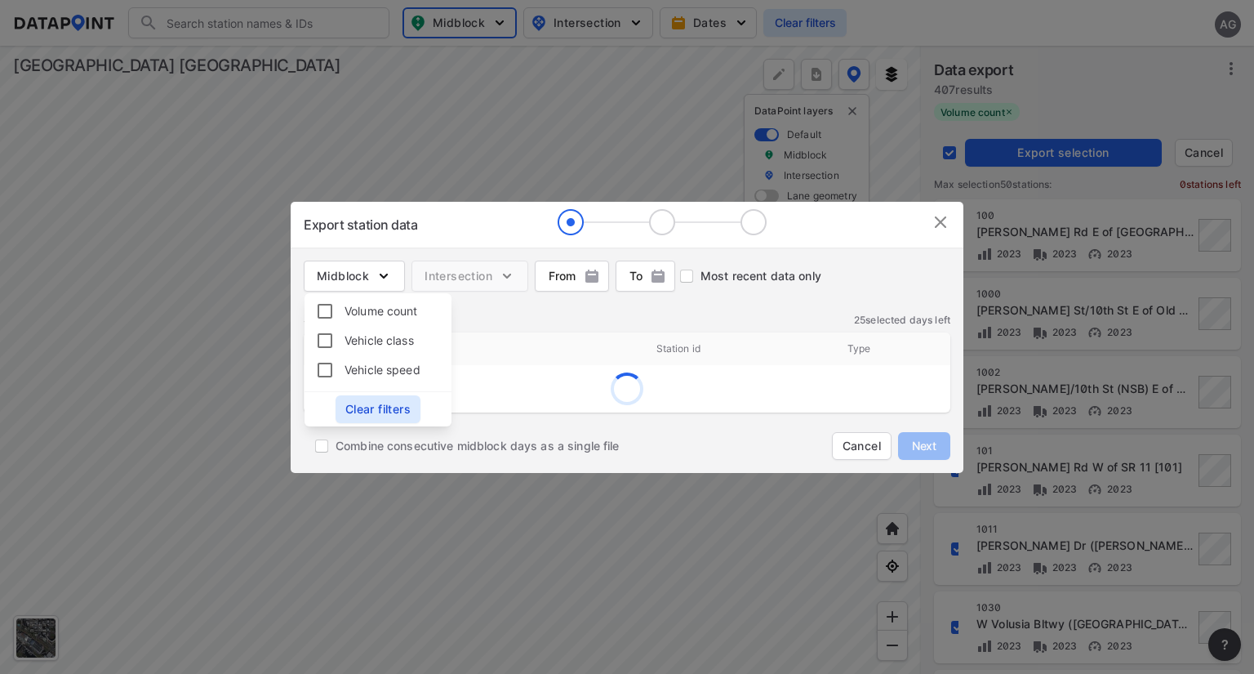
click at [387, 306] on span "Volume count" at bounding box center [381, 310] width 73 height 17
click at [345, 306] on input "Volume count" at bounding box center [327, 311] width 36 height 20
checkbox input "true"
click at [492, 309] on div "Midblock Intersection From From To To Clear Most recent data only" at bounding box center [627, 279] width 673 height 64
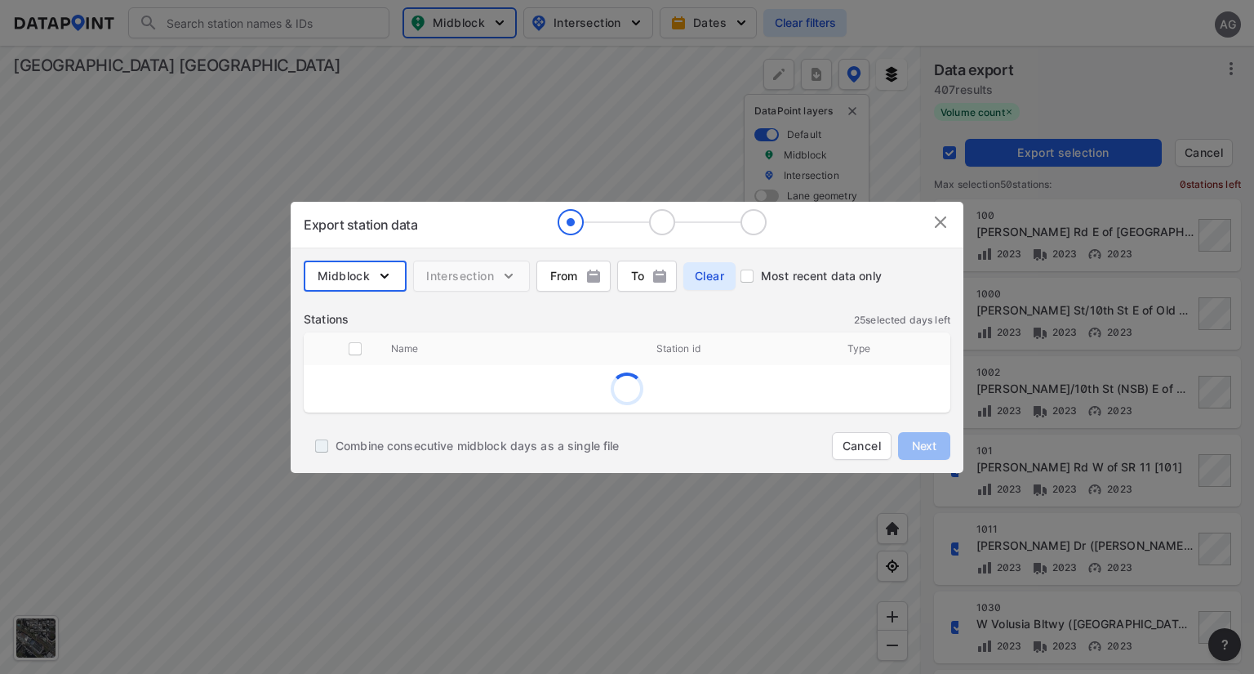
click at [316, 445] on input "Combine consecutive midblock days as a single file" at bounding box center [322, 446] width 28 height 28
checkbox input "true"
